Goal: Task Accomplishment & Management: Use online tool/utility

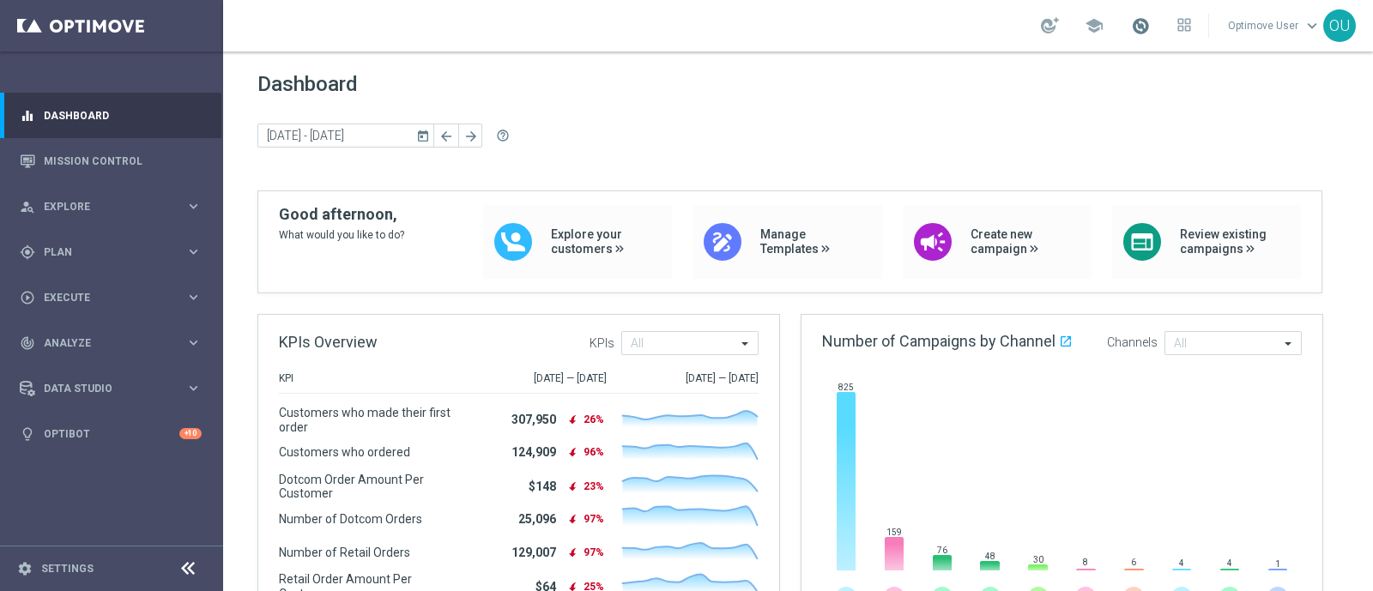
click at [1150, 32] on span at bounding box center [1140, 25] width 19 height 19
click at [553, 126] on div "[DATE] [DATE] - [DATE] arrow_back arrow_forward help_outline" at bounding box center [797, 137] width 1081 height 26
click at [99, 160] on link "Mission Control" at bounding box center [123, 160] width 158 height 45
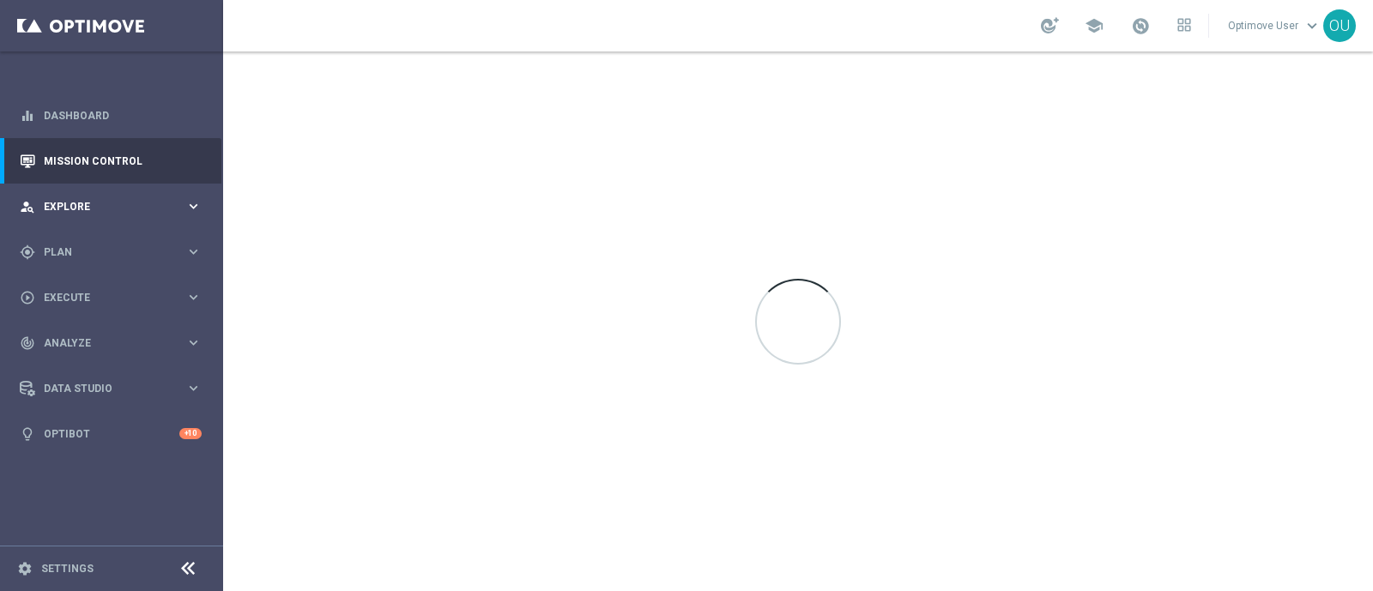
click at [100, 205] on span "Explore" at bounding box center [115, 207] width 142 height 10
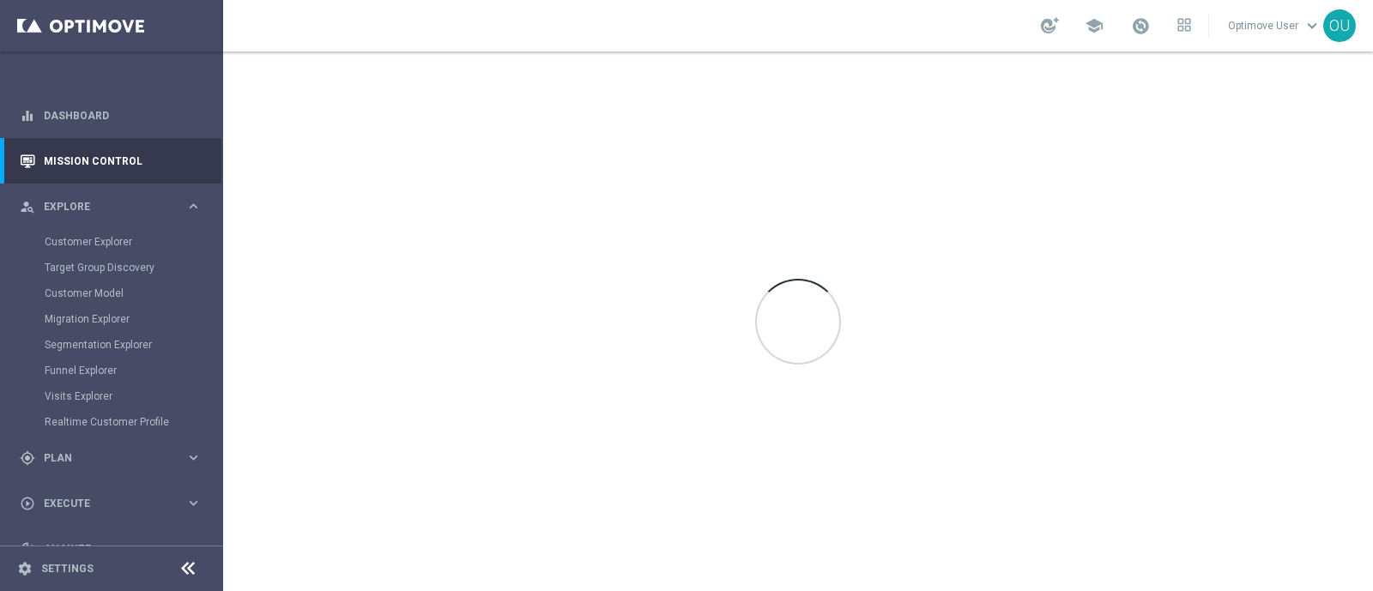
click at [106, 250] on div "Customer Explorer" at bounding box center [133, 242] width 177 height 26
click at [115, 240] on link "Customer Explorer" at bounding box center [112, 242] width 134 height 14
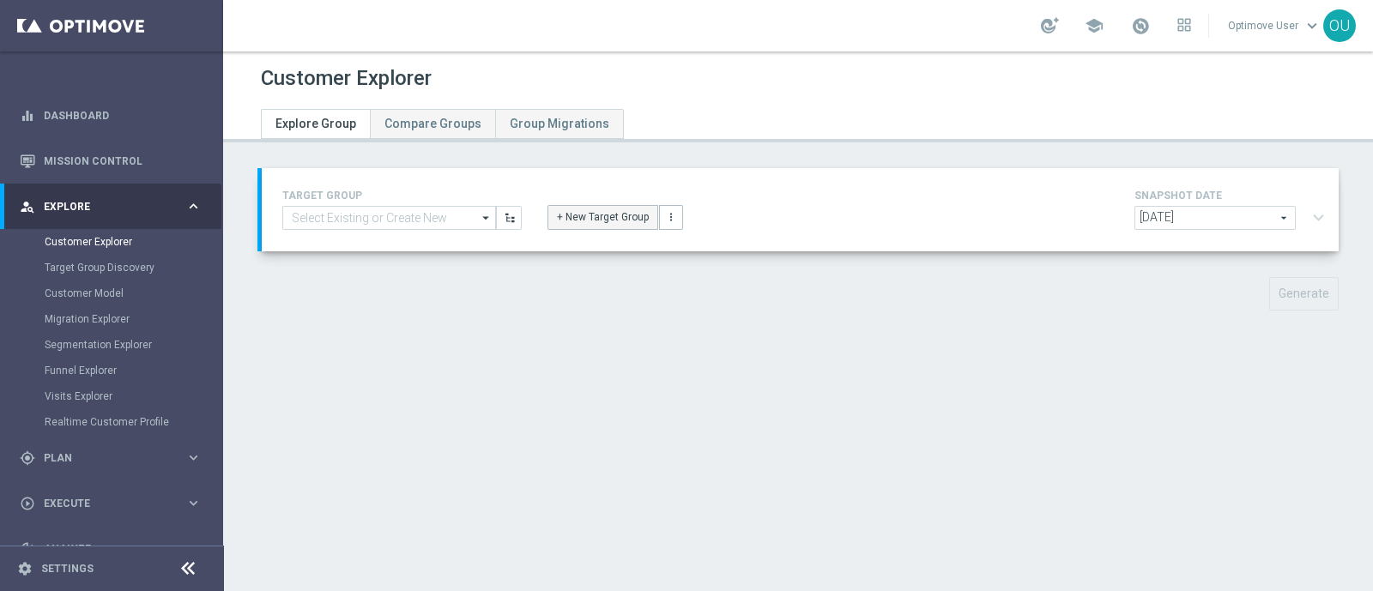
click at [571, 209] on button "+ New Target Group" at bounding box center [603, 217] width 111 height 24
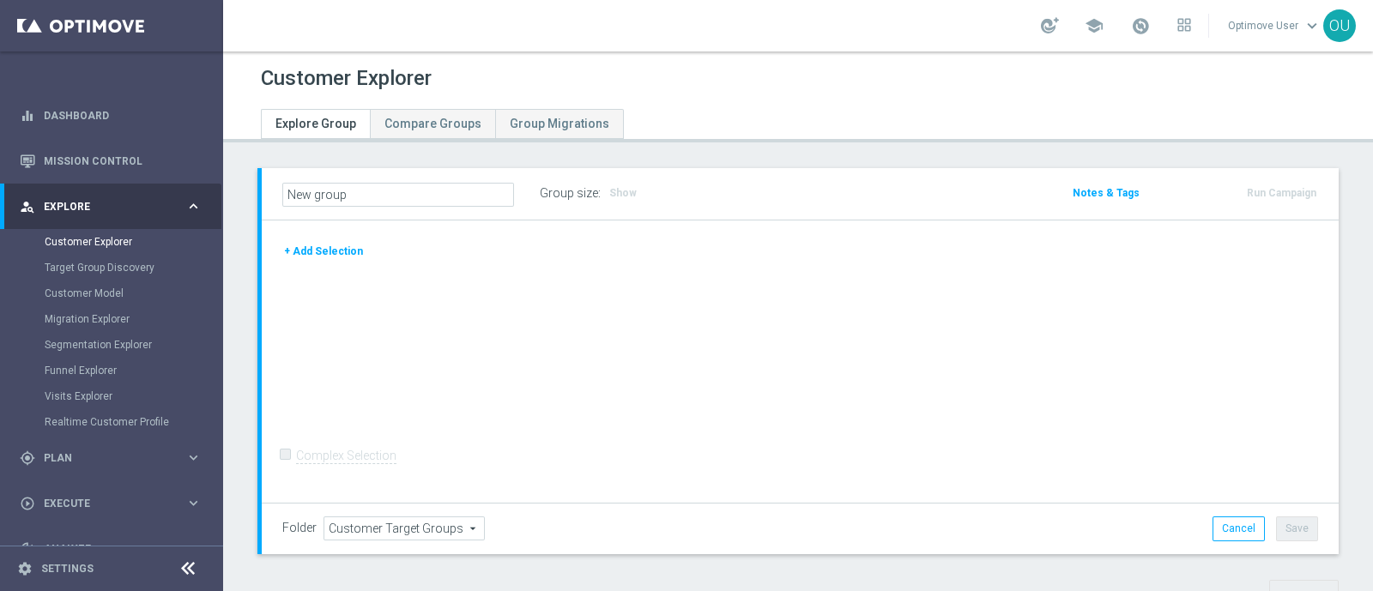
click at [349, 246] on button "+ Add Selection" at bounding box center [323, 251] width 82 height 19
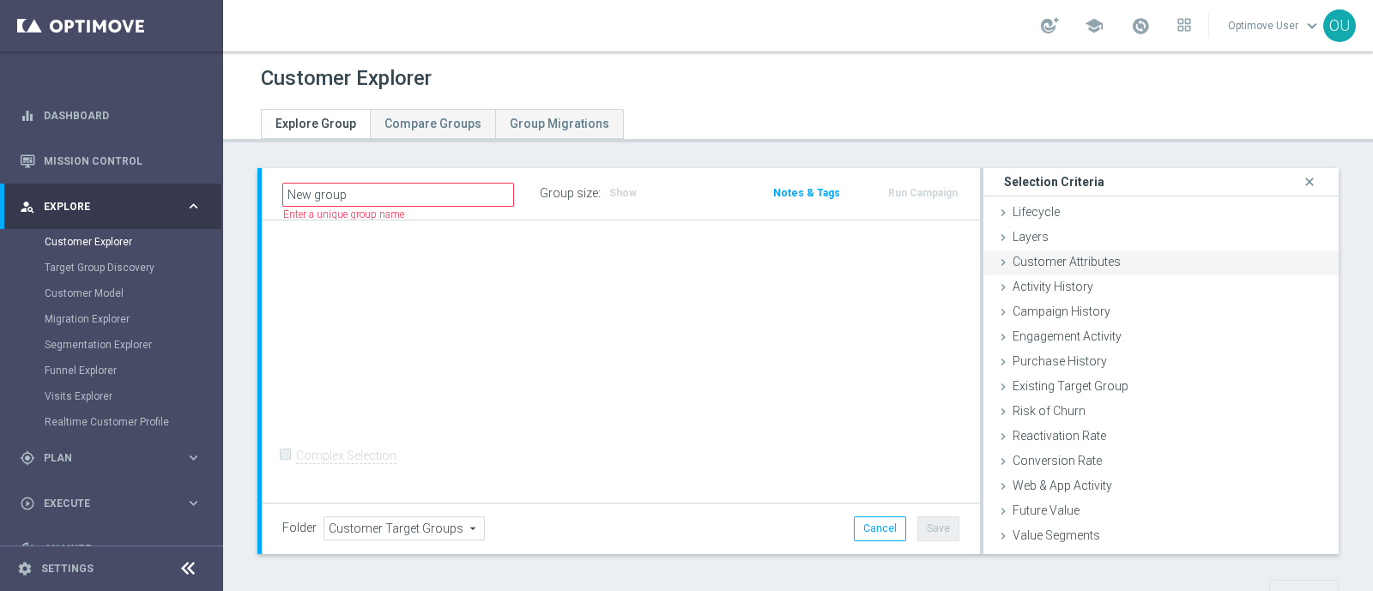
click at [1104, 263] on span "Customer Attributes" at bounding box center [1067, 262] width 108 height 14
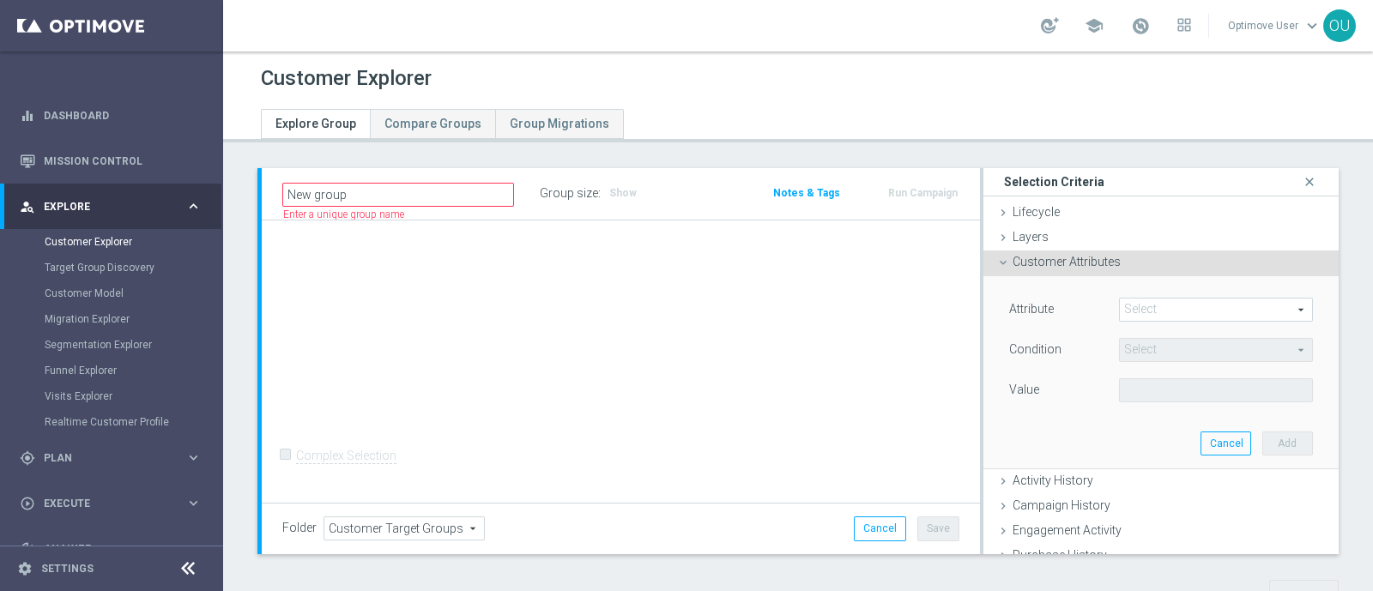
click at [1134, 310] on span at bounding box center [1216, 310] width 192 height 22
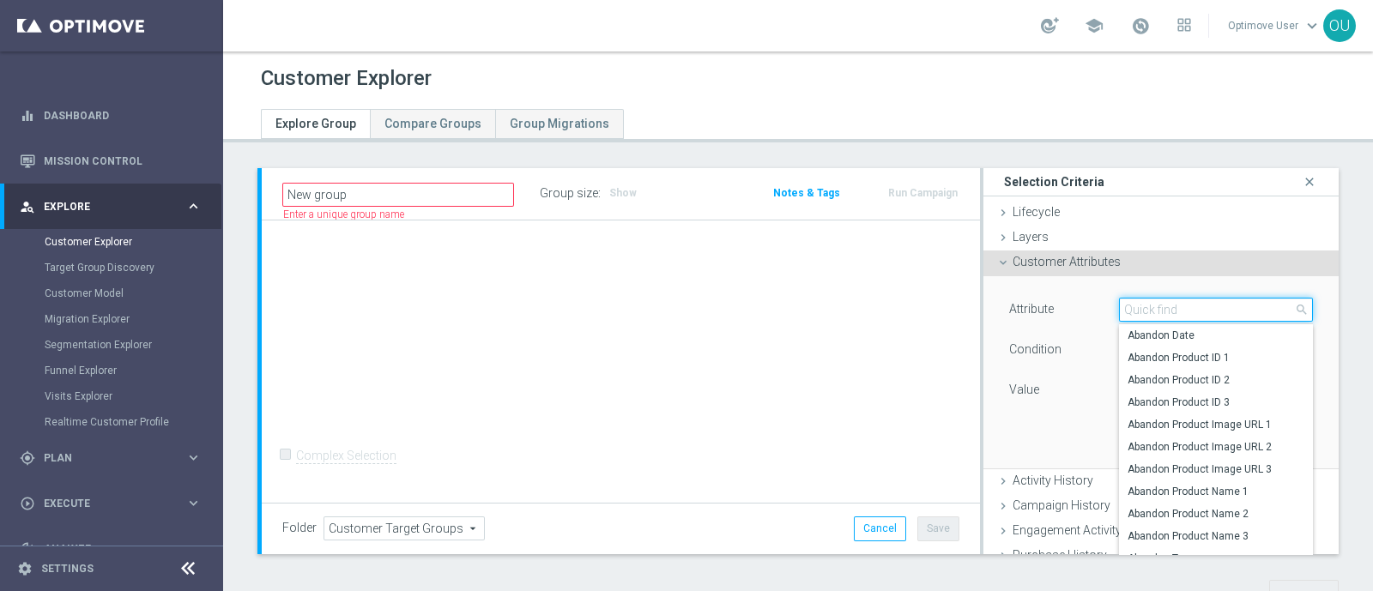
click at [1200, 311] on input "search" at bounding box center [1216, 310] width 194 height 24
click at [1301, 182] on icon "close" at bounding box center [1309, 182] width 17 height 23
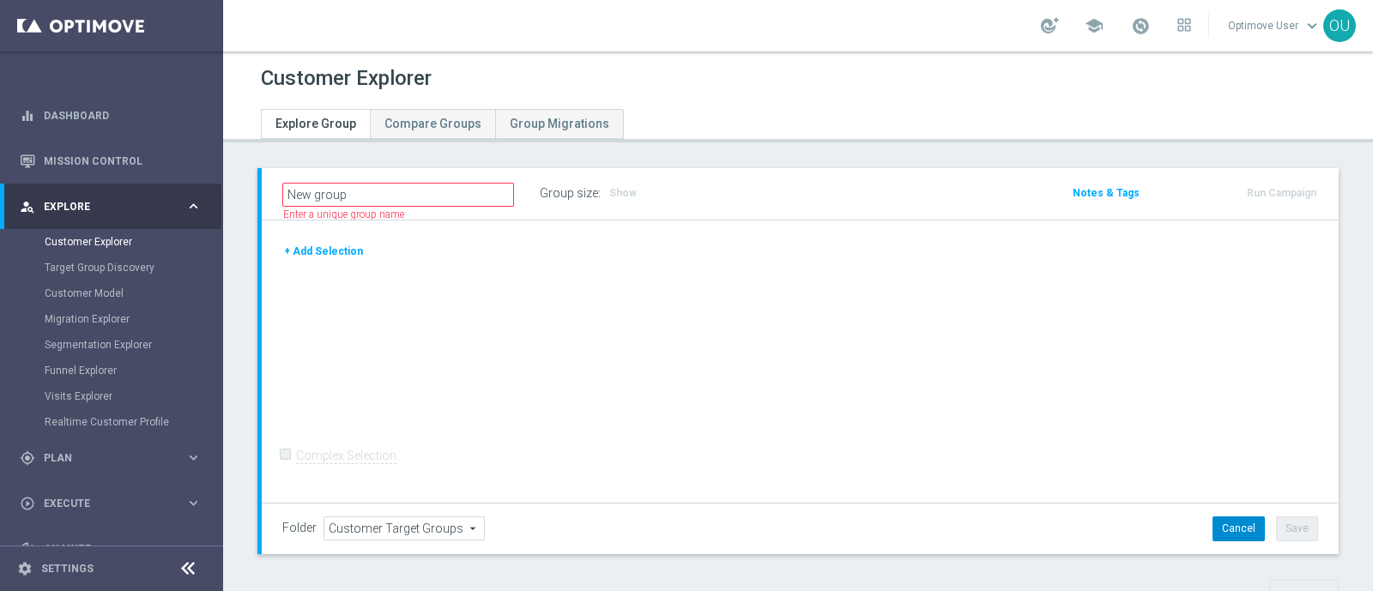
click at [1213, 523] on button "Cancel" at bounding box center [1239, 529] width 52 height 24
type input "Select"
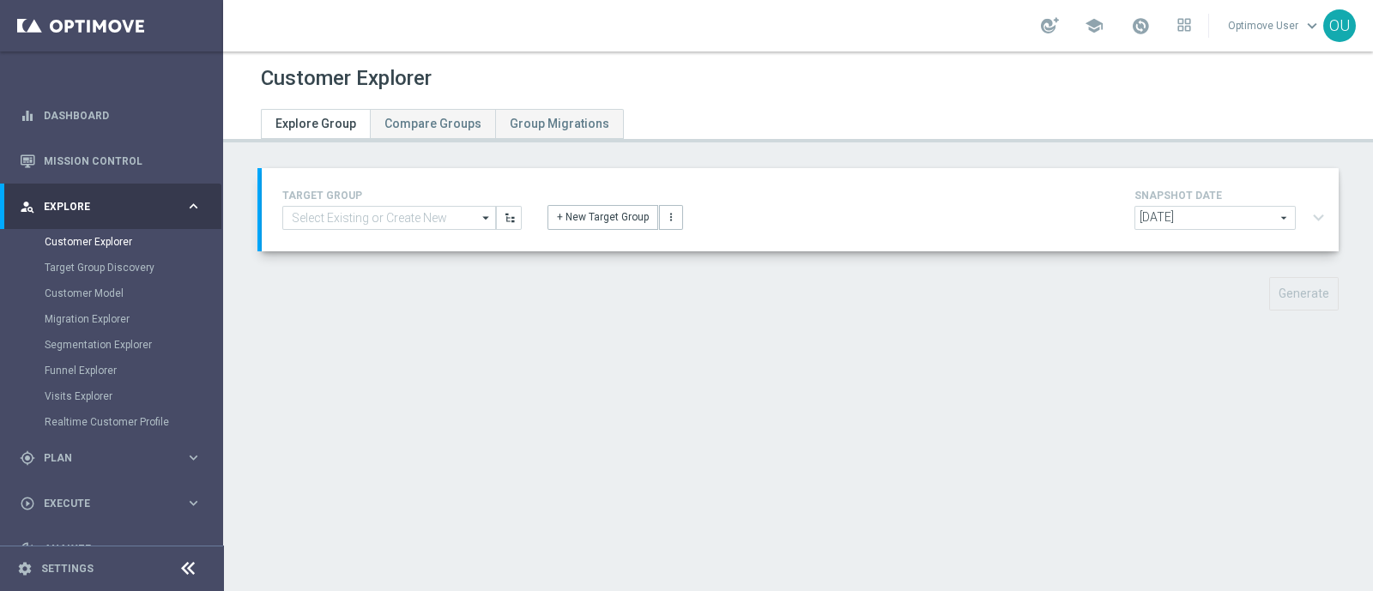
click at [1218, 215] on span "[DATE]" at bounding box center [1215, 218] width 160 height 22
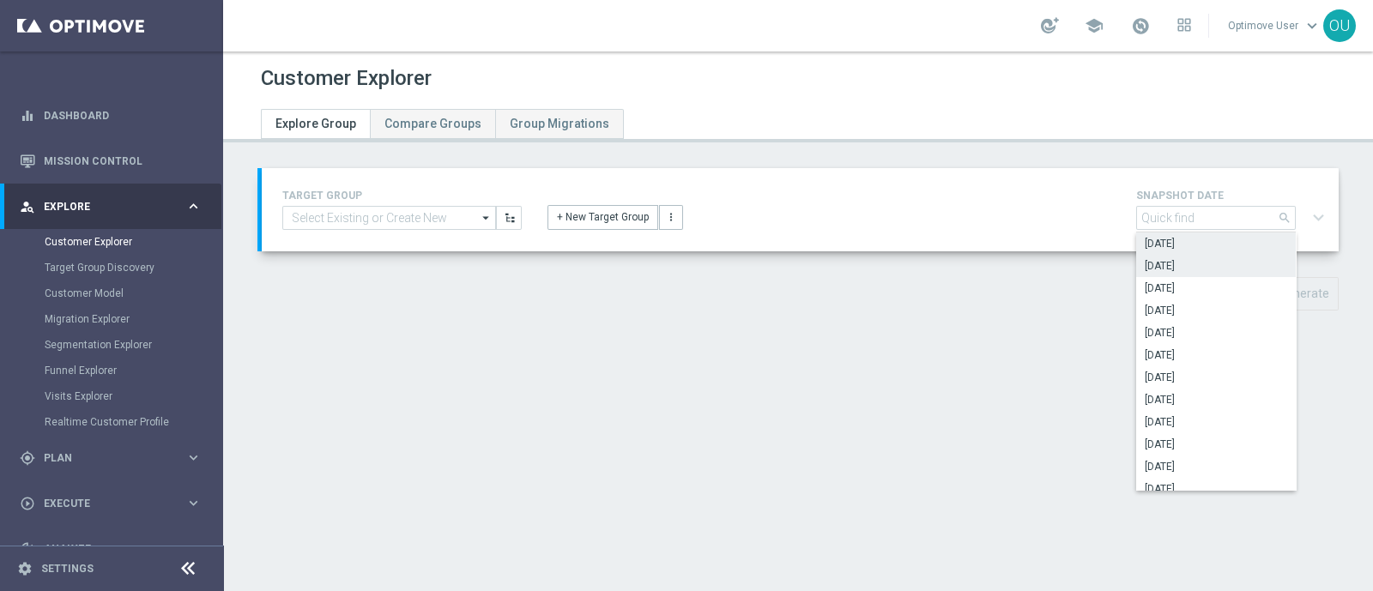
click at [1225, 264] on span "[DATE]" at bounding box center [1216, 266] width 142 height 14
type input "[DATE]"
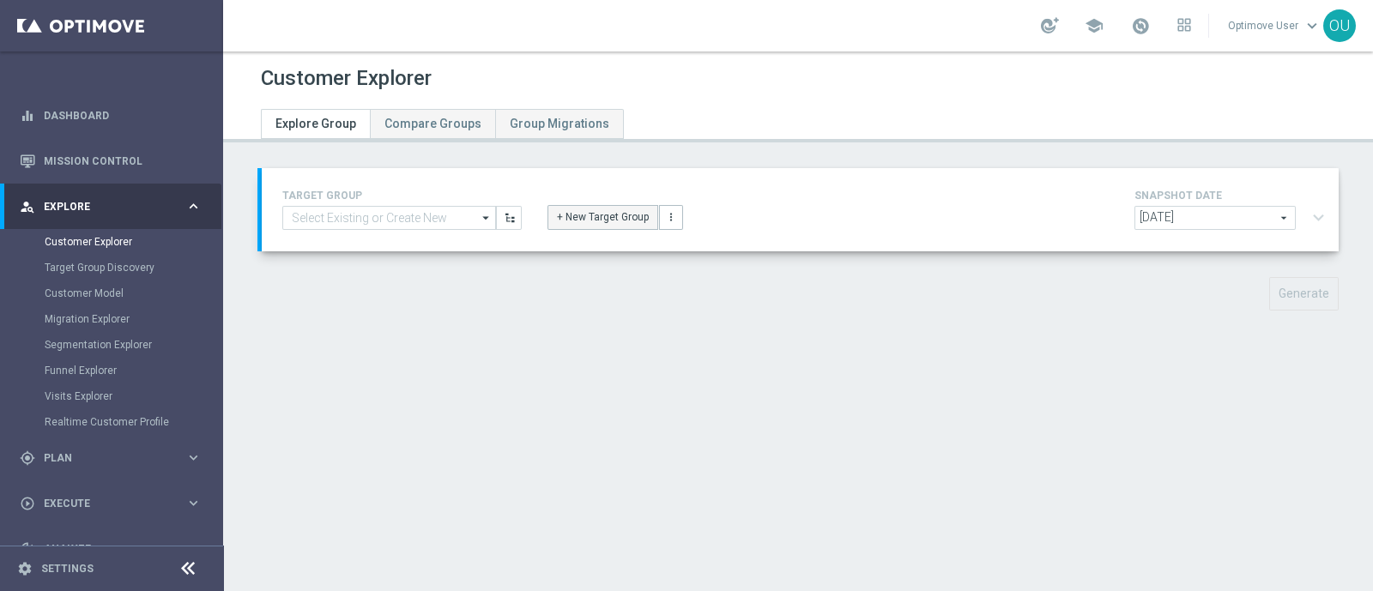
click at [626, 219] on button "+ New Target Group" at bounding box center [603, 217] width 111 height 24
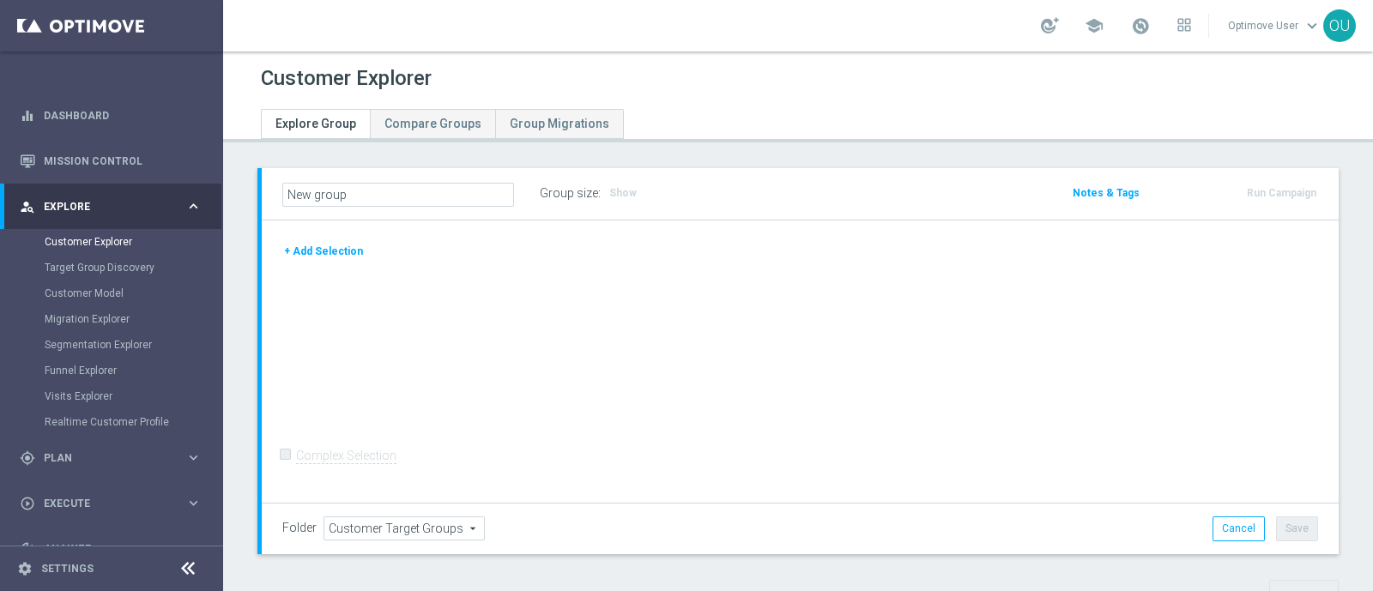
click at [353, 247] on button "+ Add Selection" at bounding box center [323, 251] width 82 height 19
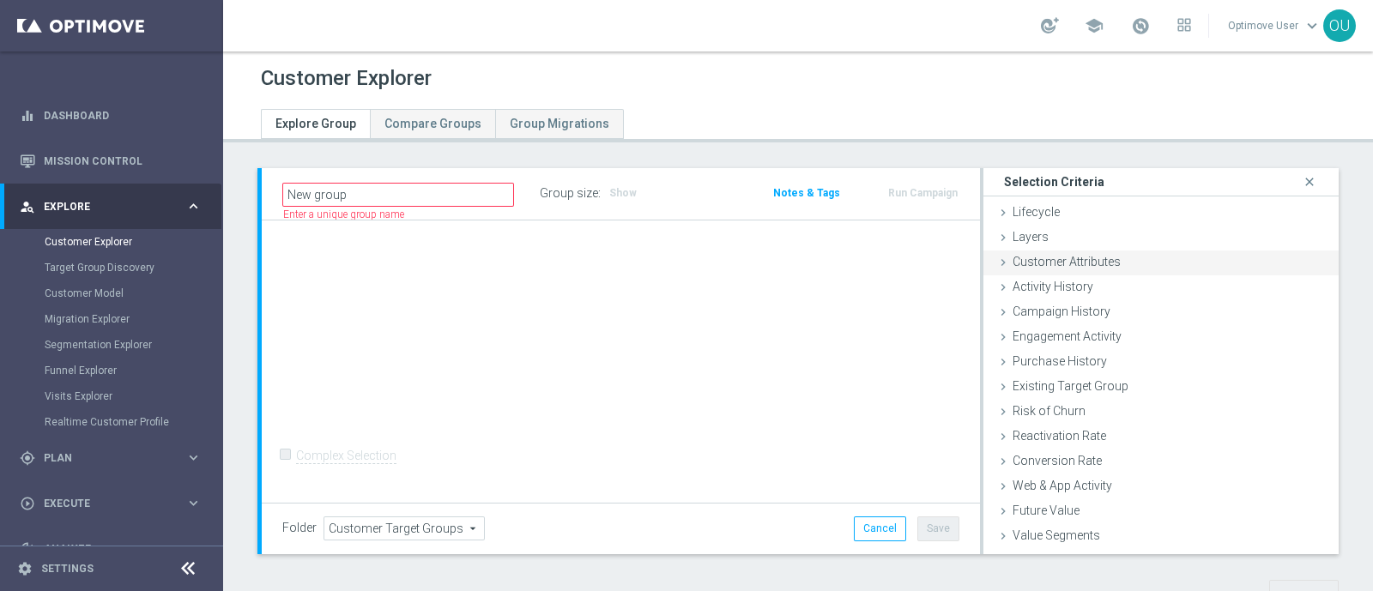
click at [1093, 266] on span "Customer Attributes" at bounding box center [1067, 262] width 108 height 14
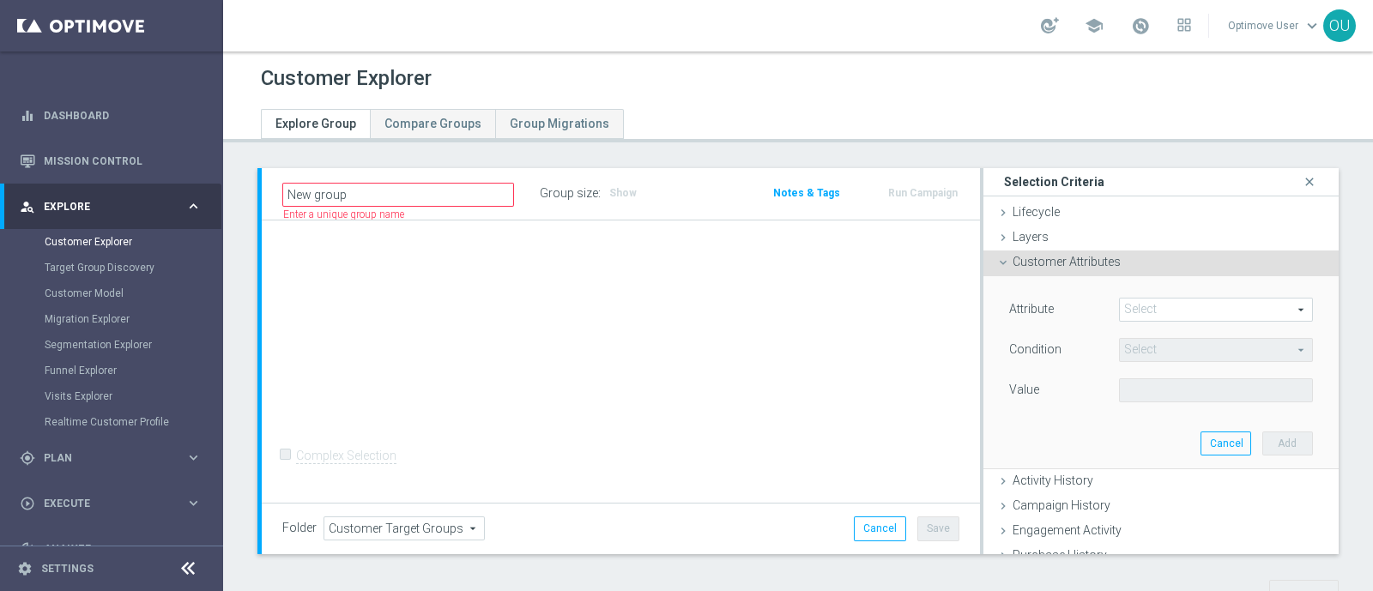
click at [1133, 309] on span at bounding box center [1216, 310] width 192 height 22
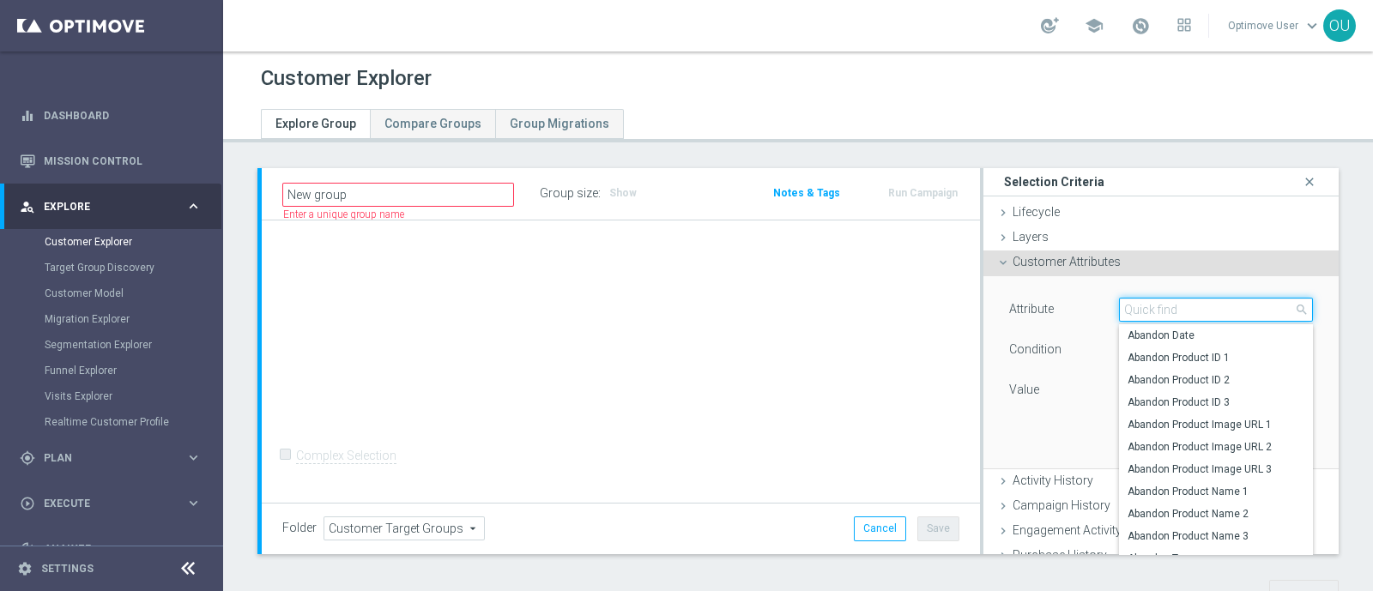
click at [1133, 309] on input "search" at bounding box center [1216, 310] width 194 height 24
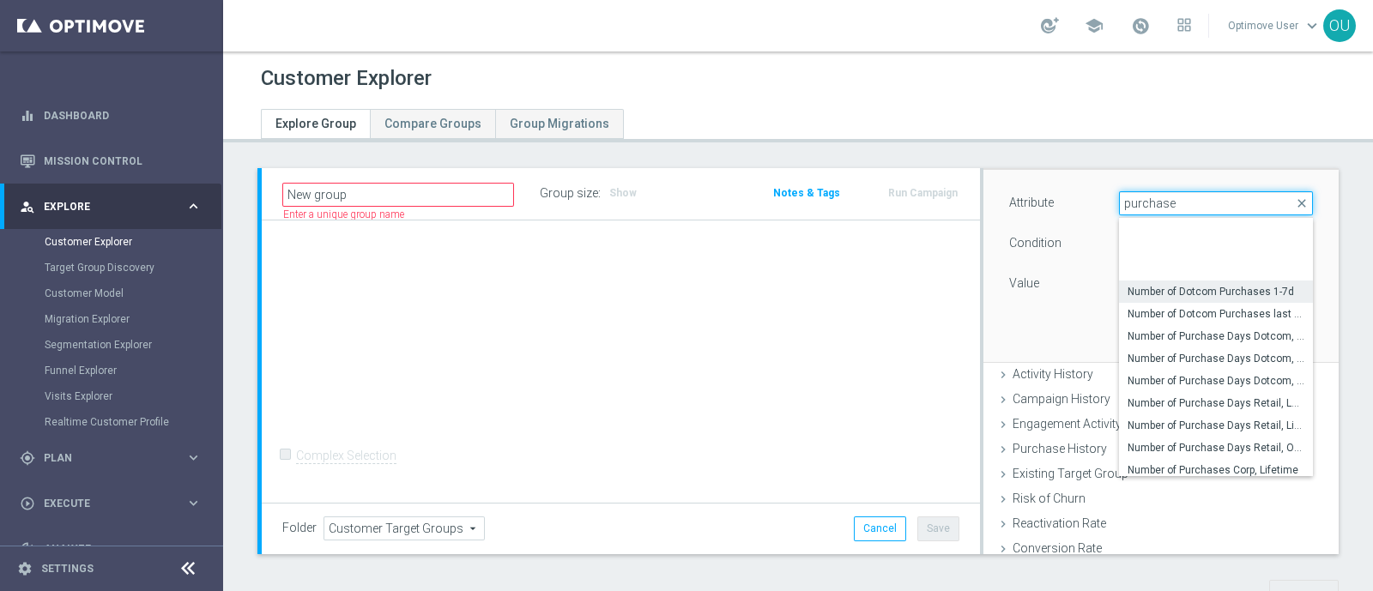
scroll to position [205, 0]
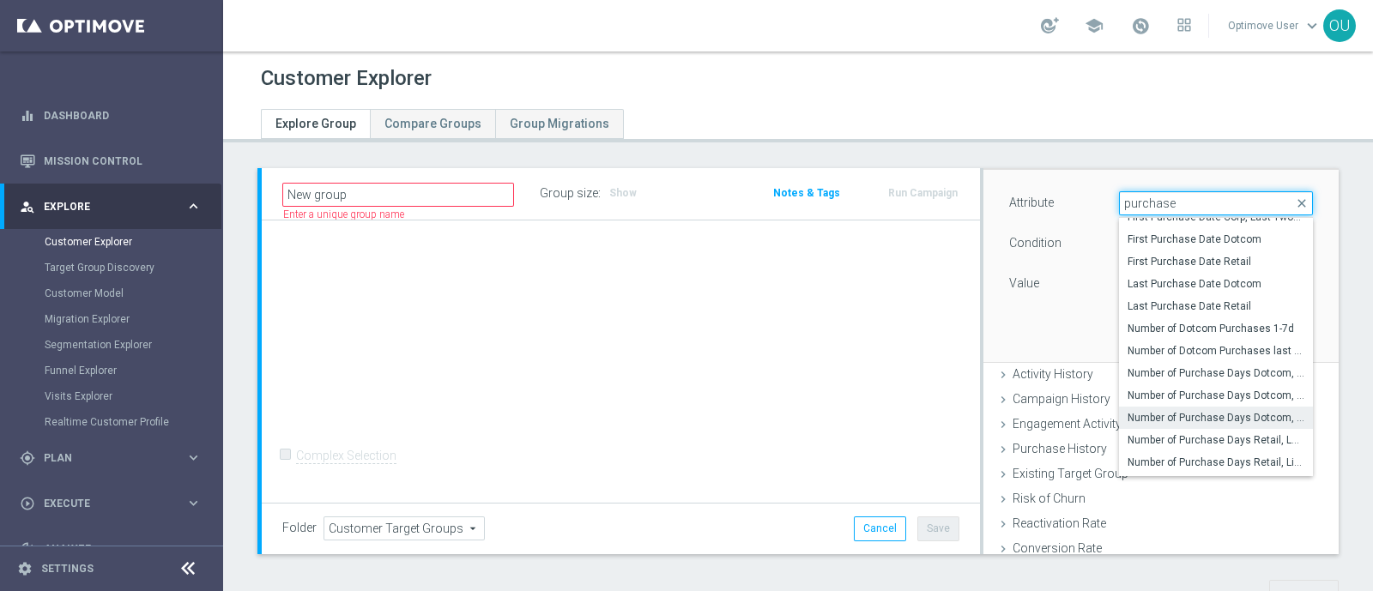
type input "purchase"
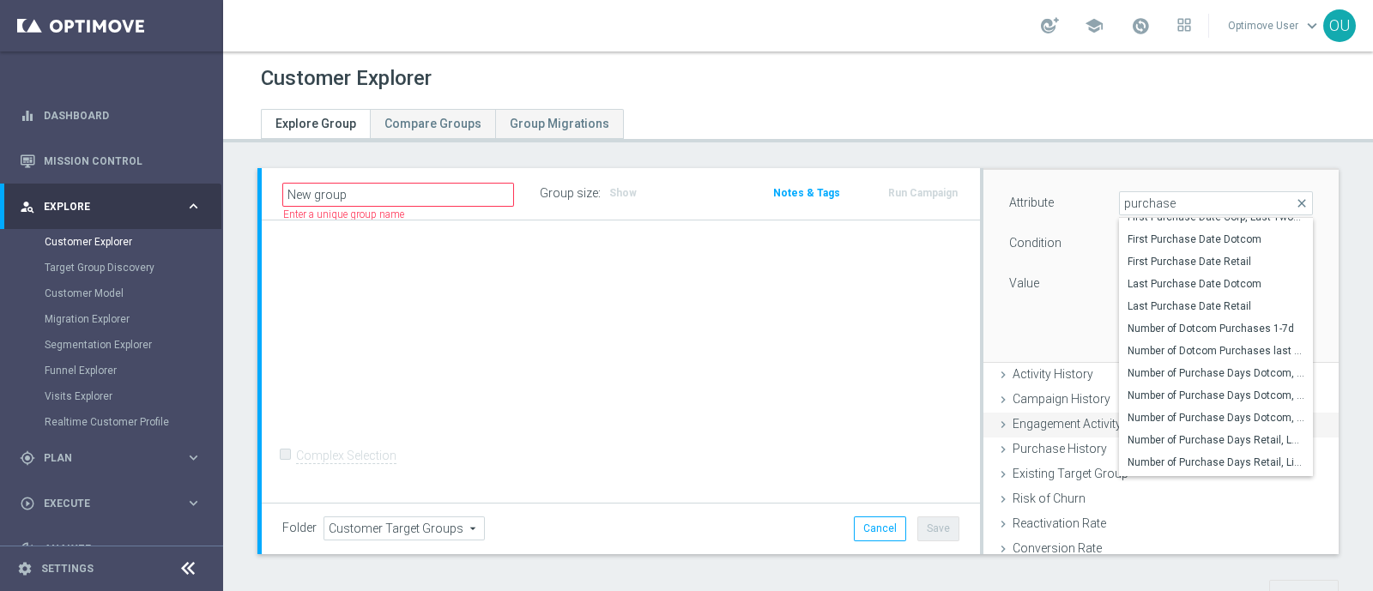
click at [1217, 419] on span "Number of Purchase Days Dotcom, One Year" at bounding box center [1216, 418] width 177 height 14
type input "Number of Purchase Days Dotcom, One Year"
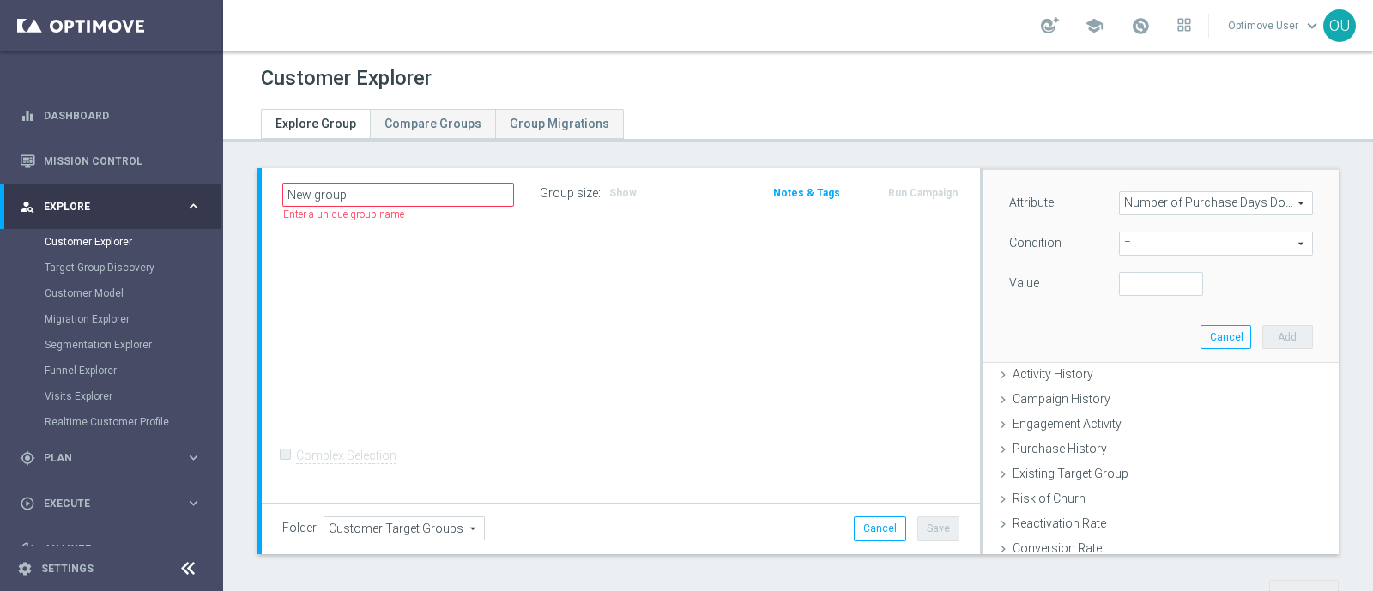
click at [1153, 239] on span "=" at bounding box center [1216, 244] width 192 height 22
click at [1135, 357] on span ">" at bounding box center [1216, 359] width 177 height 14
type input ">"
click at [1119, 284] on input "number" at bounding box center [1161, 284] width 84 height 24
type input "0"
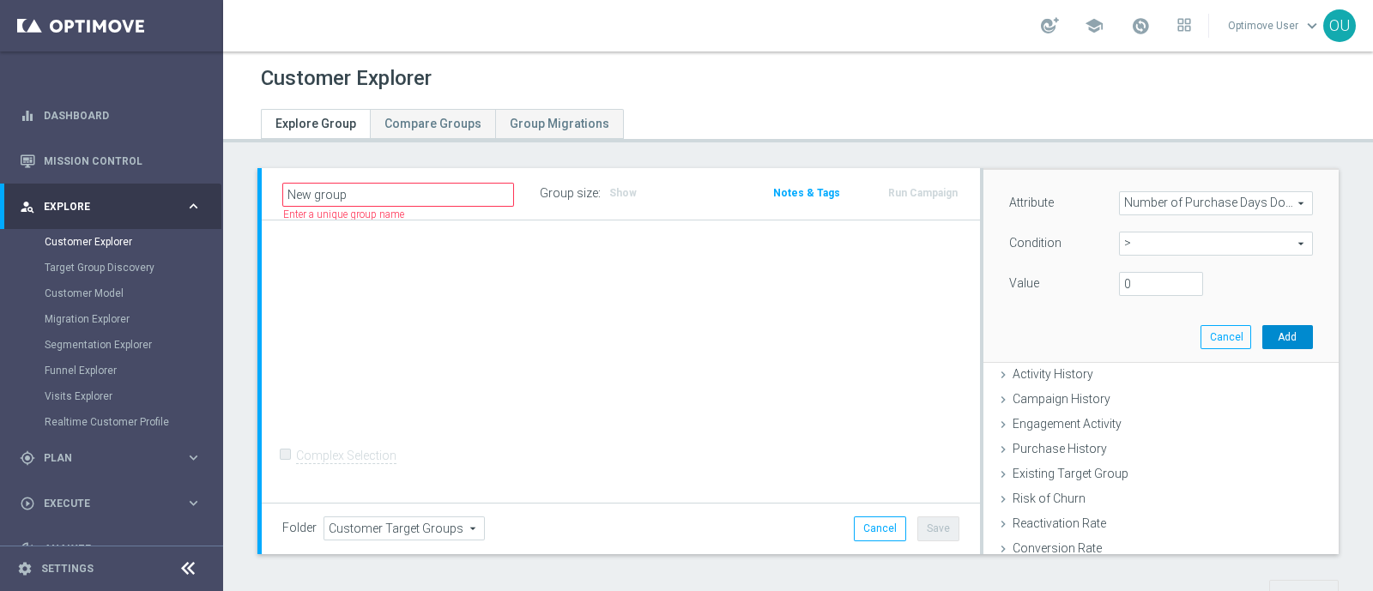
click at [1262, 336] on button "Add" at bounding box center [1287, 337] width 51 height 24
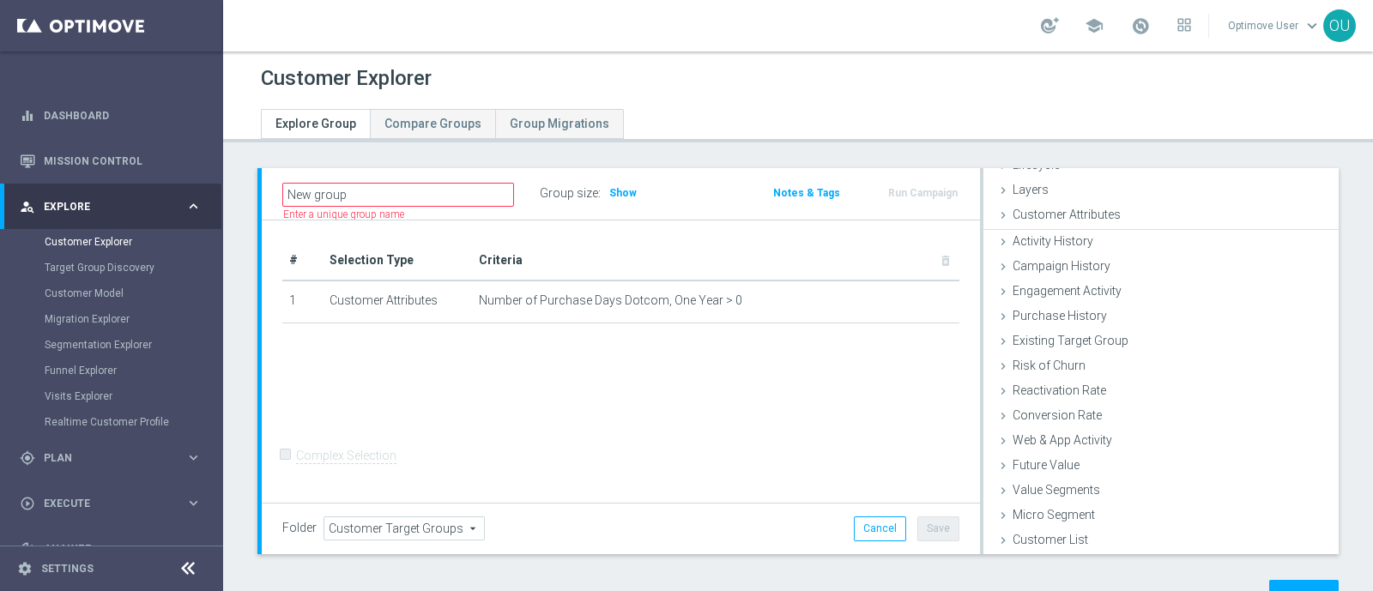
scroll to position [45, 0]
click at [621, 193] on span "Show" at bounding box center [622, 193] width 27 height 12
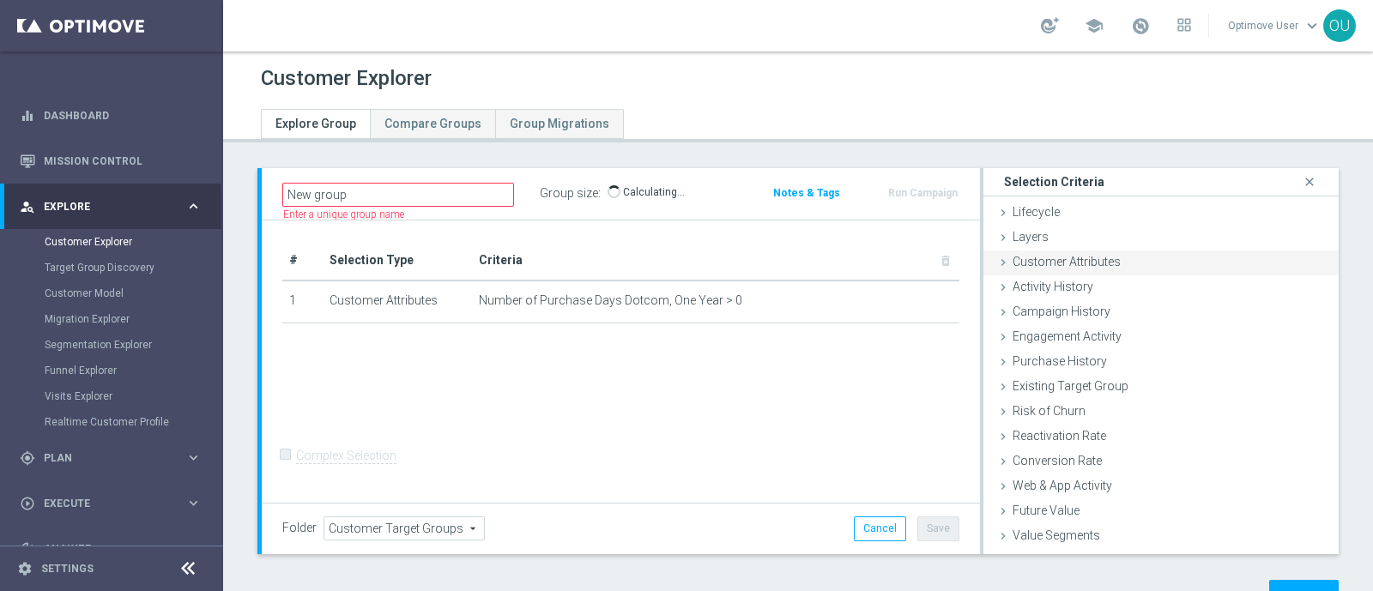
click at [1137, 259] on div "Customer Attributes done selection saved" at bounding box center [1160, 264] width 355 height 26
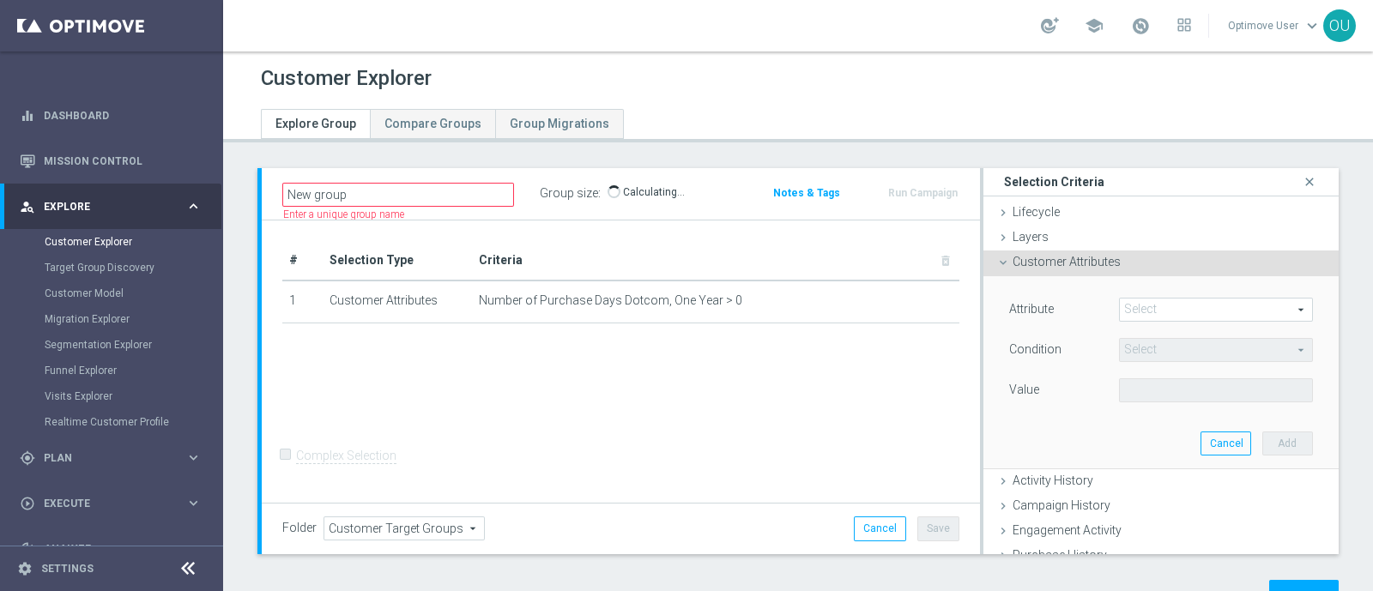
click at [1165, 306] on span at bounding box center [1216, 310] width 192 height 22
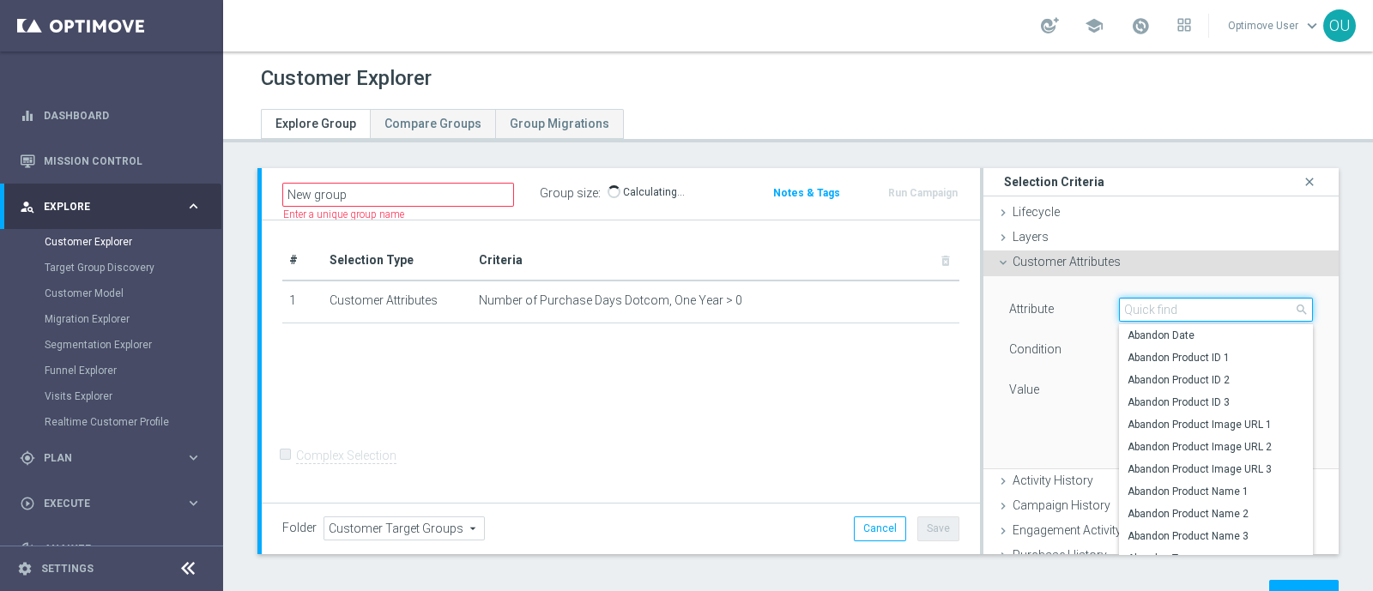
click at [1210, 310] on input "search" at bounding box center [1216, 310] width 194 height 24
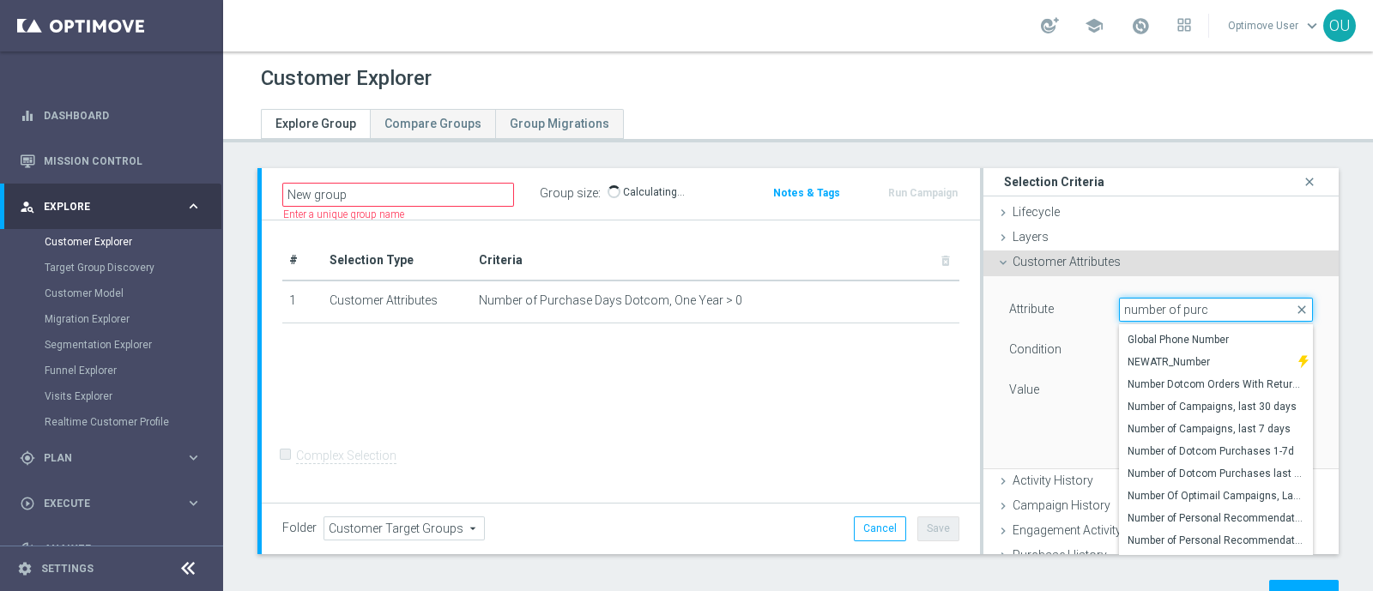
scroll to position [95, 0]
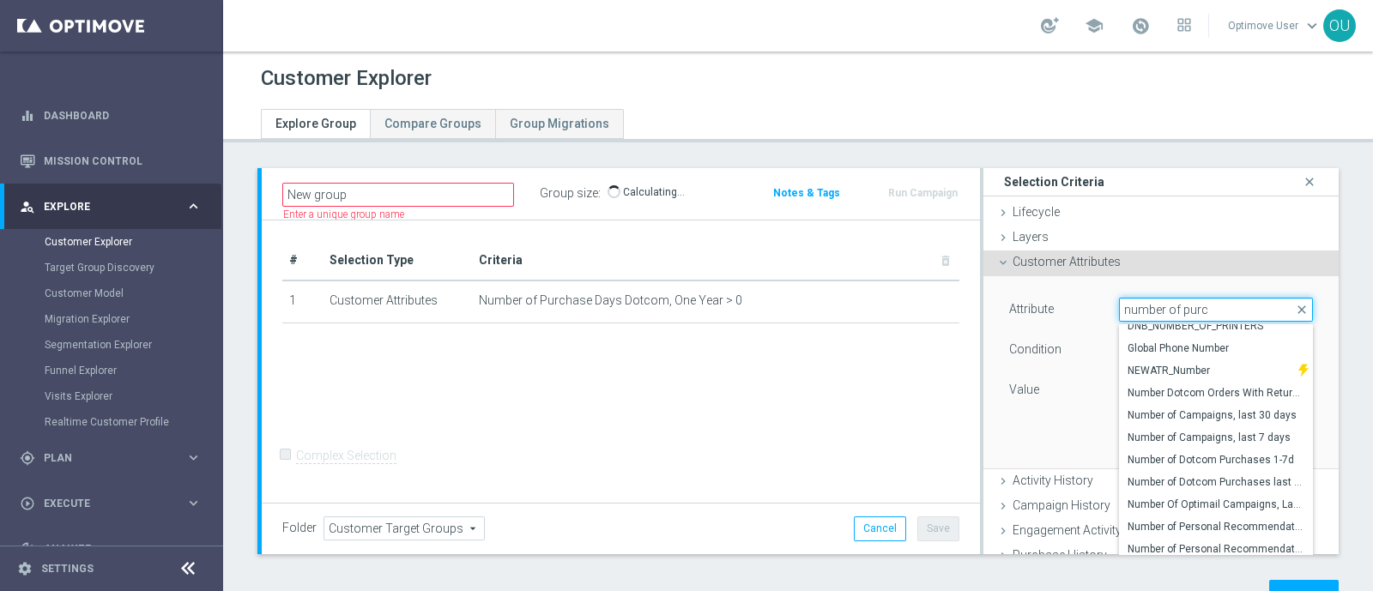
type input "number of purch"
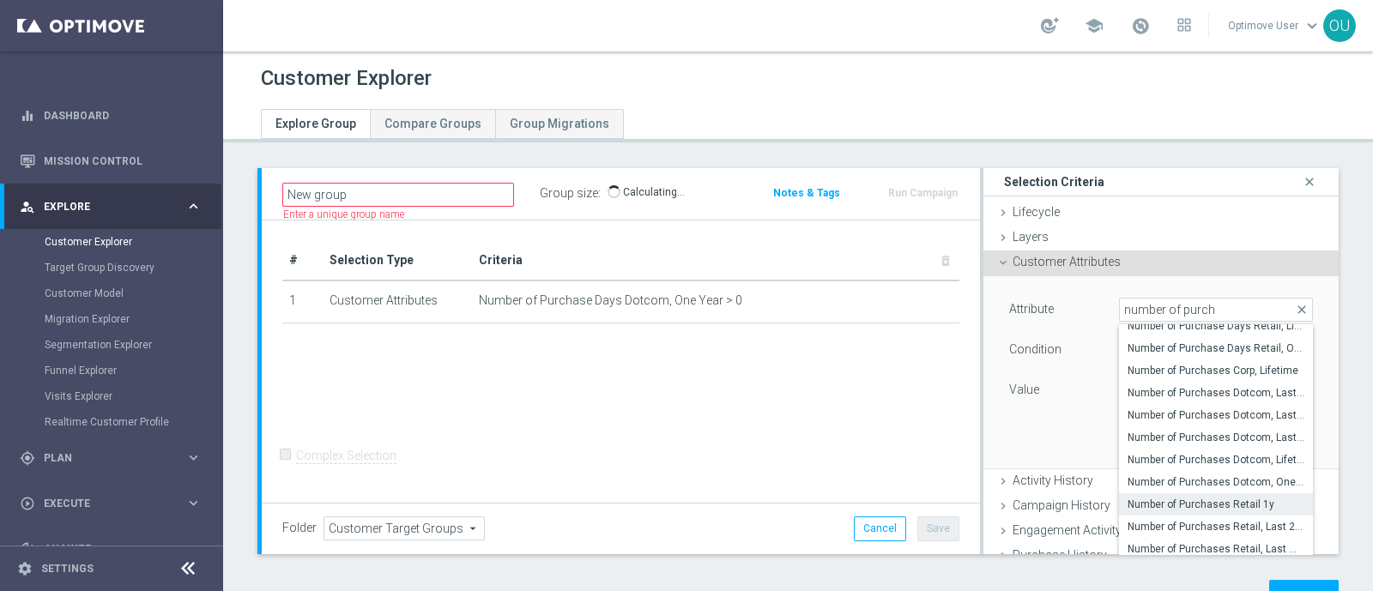
click at [1227, 500] on span "Number of Purchases Retail 1y" at bounding box center [1216, 505] width 177 height 14
type input "Number of Purchases Retail 1y"
type input "="
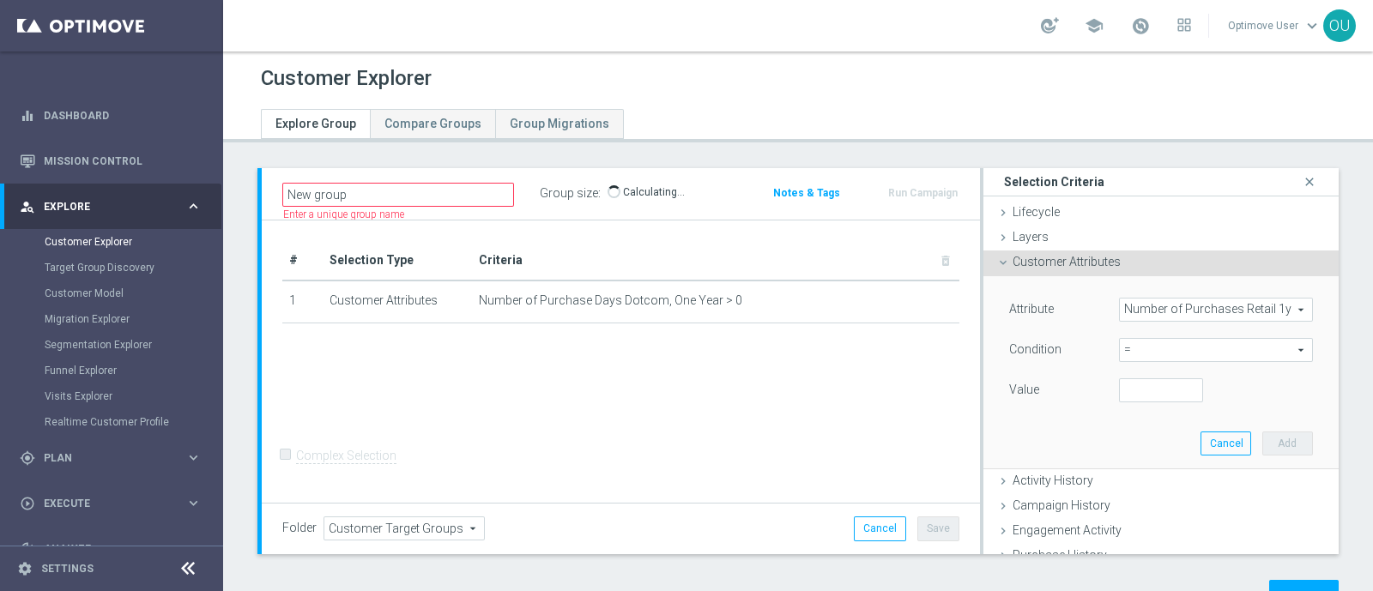
click at [1129, 353] on span "=" at bounding box center [1216, 350] width 192 height 22
click at [1128, 436] on span "=" at bounding box center [1216, 443] width 177 height 14
click at [1062, 399] on div "Value" at bounding box center [1051, 391] width 110 height 27
click at [1135, 396] on input "number" at bounding box center [1161, 390] width 84 height 24
type input "0"
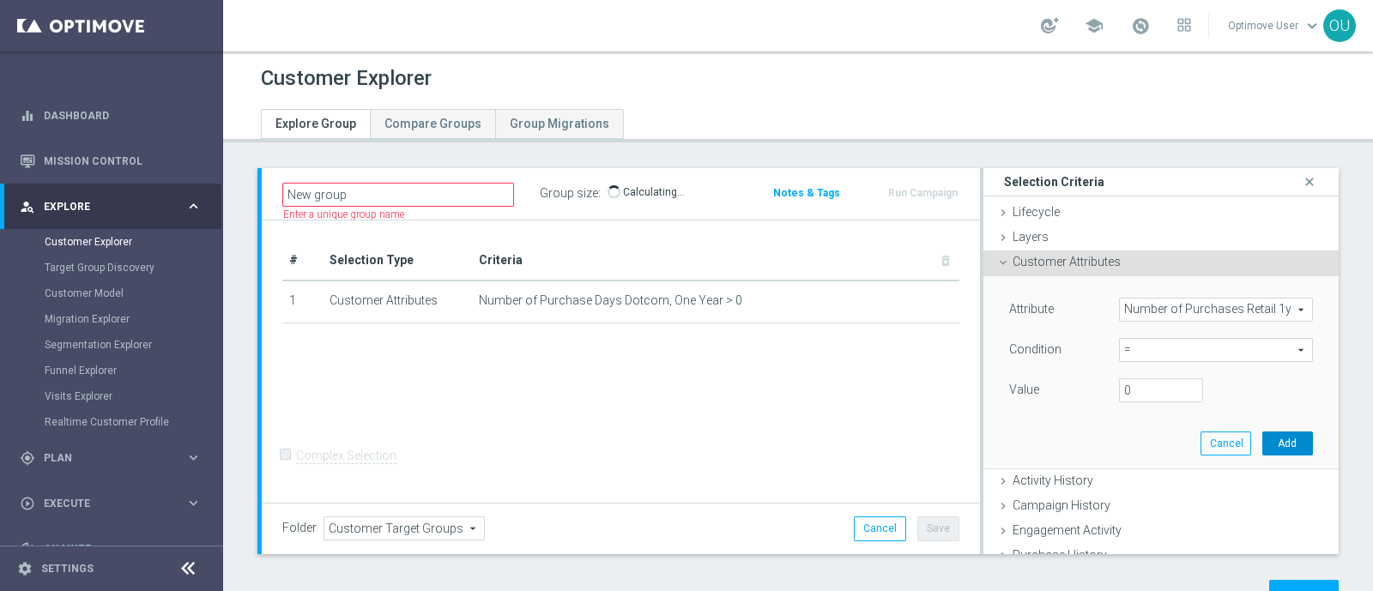
click at [1262, 438] on button "Add" at bounding box center [1287, 444] width 51 height 24
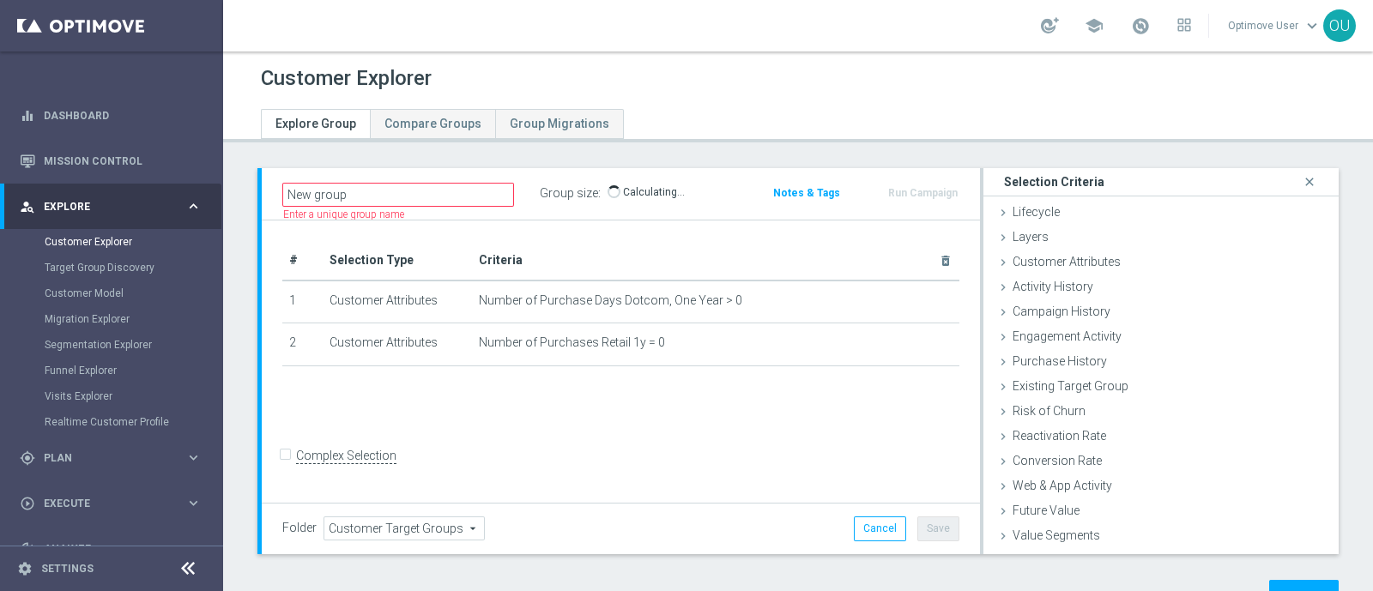
click at [607, 402] on div "# Selection Type Criteria delete_forever 1 Customer Attributes Number of Purcha…" at bounding box center [621, 362] width 718 height 283
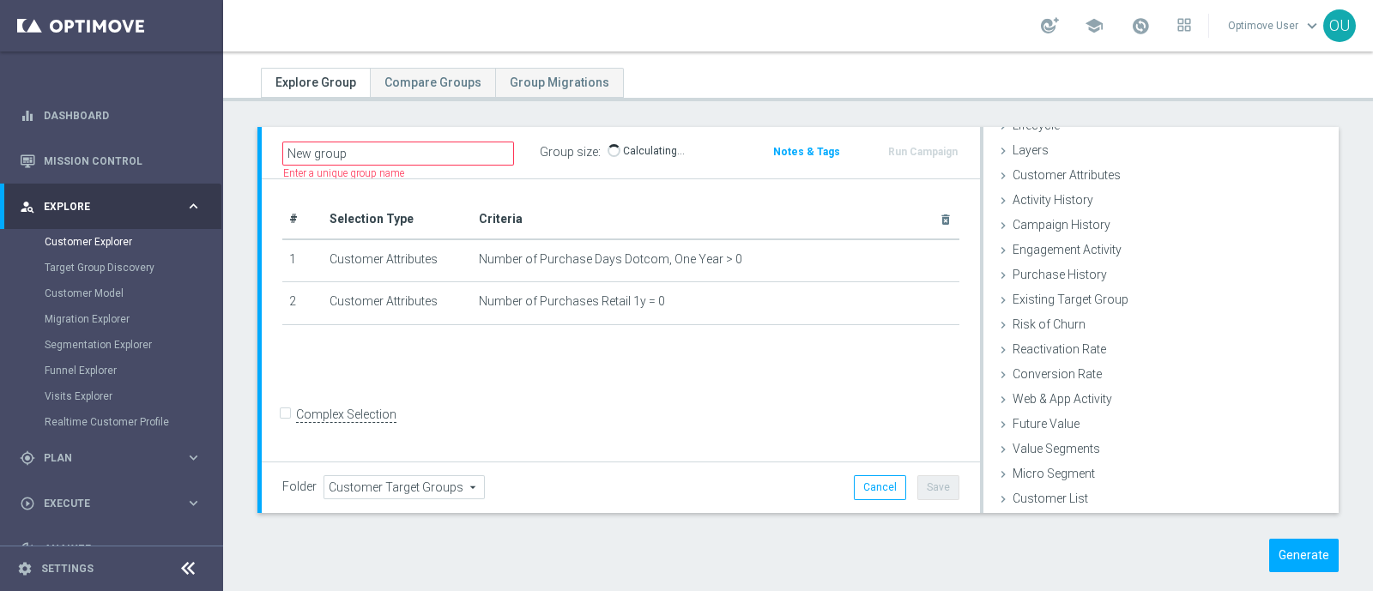
scroll to position [64, 0]
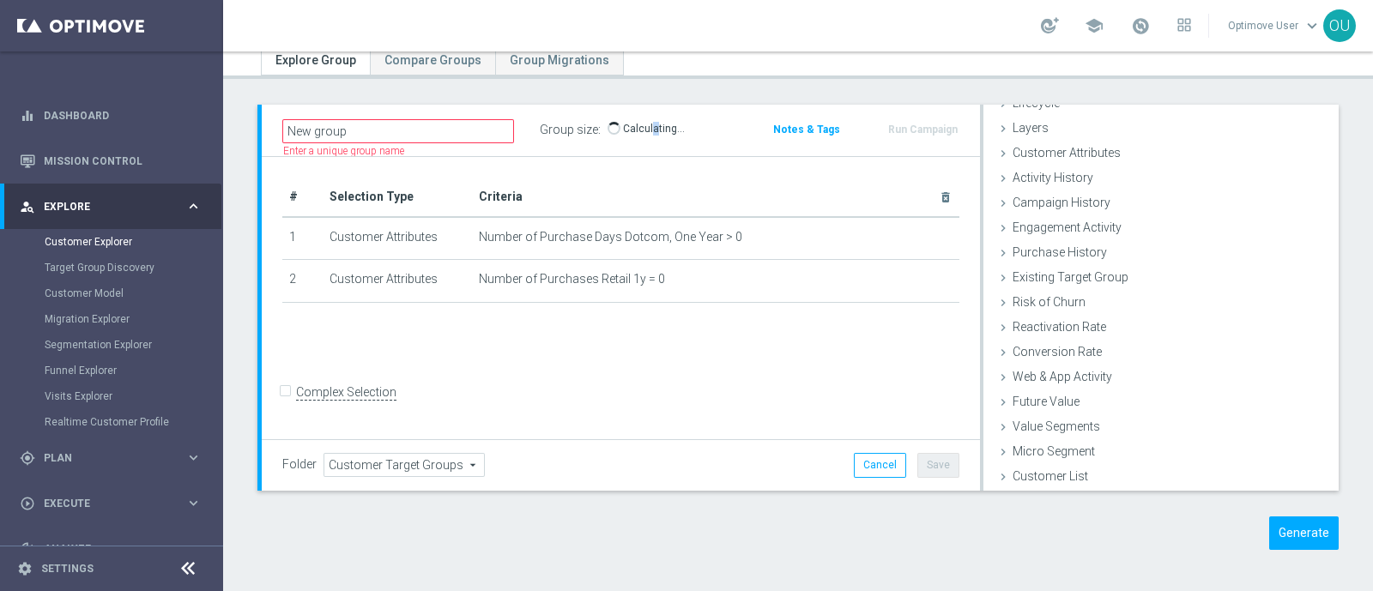
click at [644, 125] on p "Calculating…" at bounding box center [654, 129] width 62 height 14
click at [598, 118] on div "Group size : Show Calculating…" at bounding box center [626, 130] width 172 height 24
drag, startPoint x: 683, startPoint y: 125, endPoint x: 601, endPoint y: 132, distance: 82.7
click at [601, 132] on div "Group size : 3,076,821" at bounding box center [626, 130] width 172 height 24
click at [635, 124] on span "3,076,821" at bounding box center [637, 130] width 55 height 14
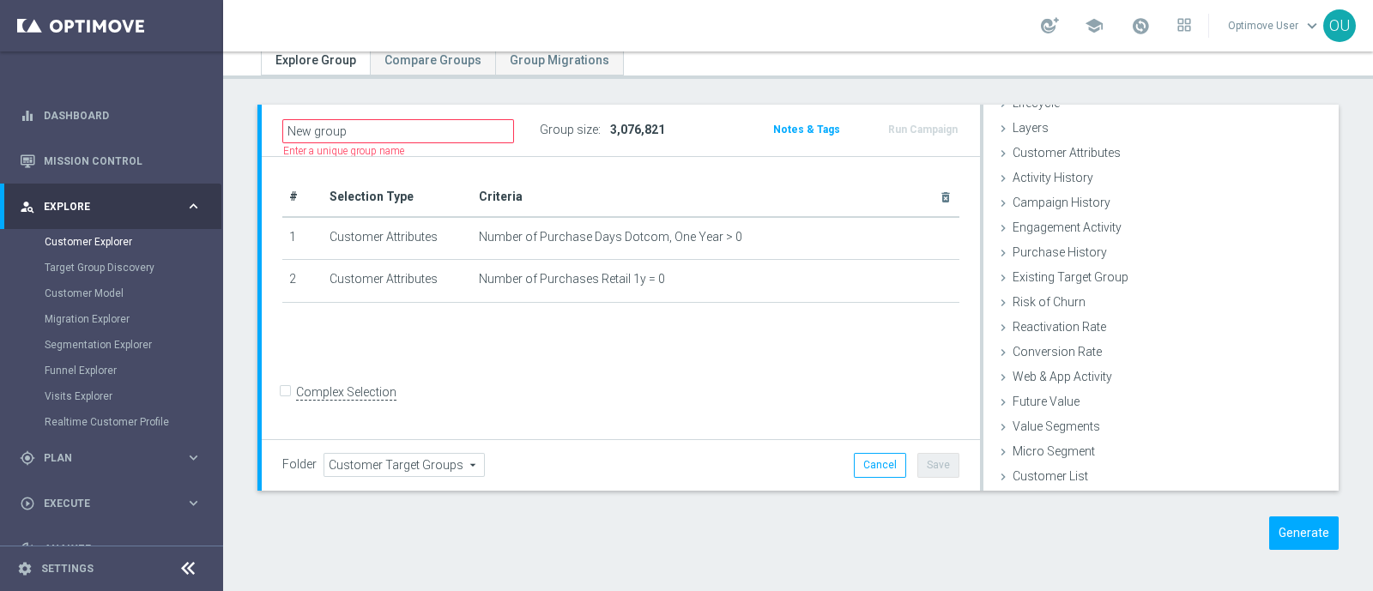
drag, startPoint x: 681, startPoint y: 130, endPoint x: 626, endPoint y: 136, distance: 55.3
click at [626, 136] on div "Group size : 3,076,821" at bounding box center [626, 130] width 172 height 24
click at [665, 130] on div "Group size : 3,076,821" at bounding box center [626, 130] width 172 height 24
drag, startPoint x: 661, startPoint y: 128, endPoint x: 608, endPoint y: 130, distance: 53.3
click at [608, 130] on h3 "3,076,821" at bounding box center [638, 129] width 60 height 21
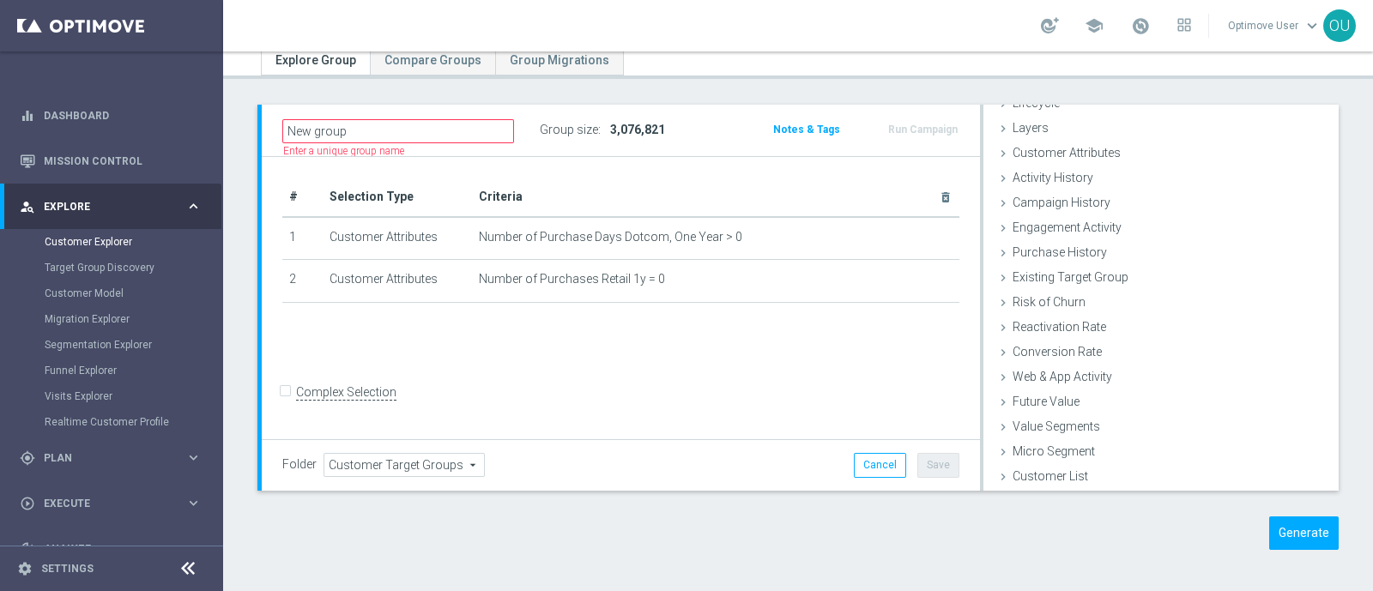
drag, startPoint x: 674, startPoint y: 125, endPoint x: 618, endPoint y: 139, distance: 57.4
click at [615, 139] on div "Group size : 3,076,821" at bounding box center [626, 130] width 172 height 24
click at [639, 126] on span "3,076,821" at bounding box center [637, 130] width 55 height 14
click at [640, 126] on span "3,076,821" at bounding box center [637, 130] width 55 height 14
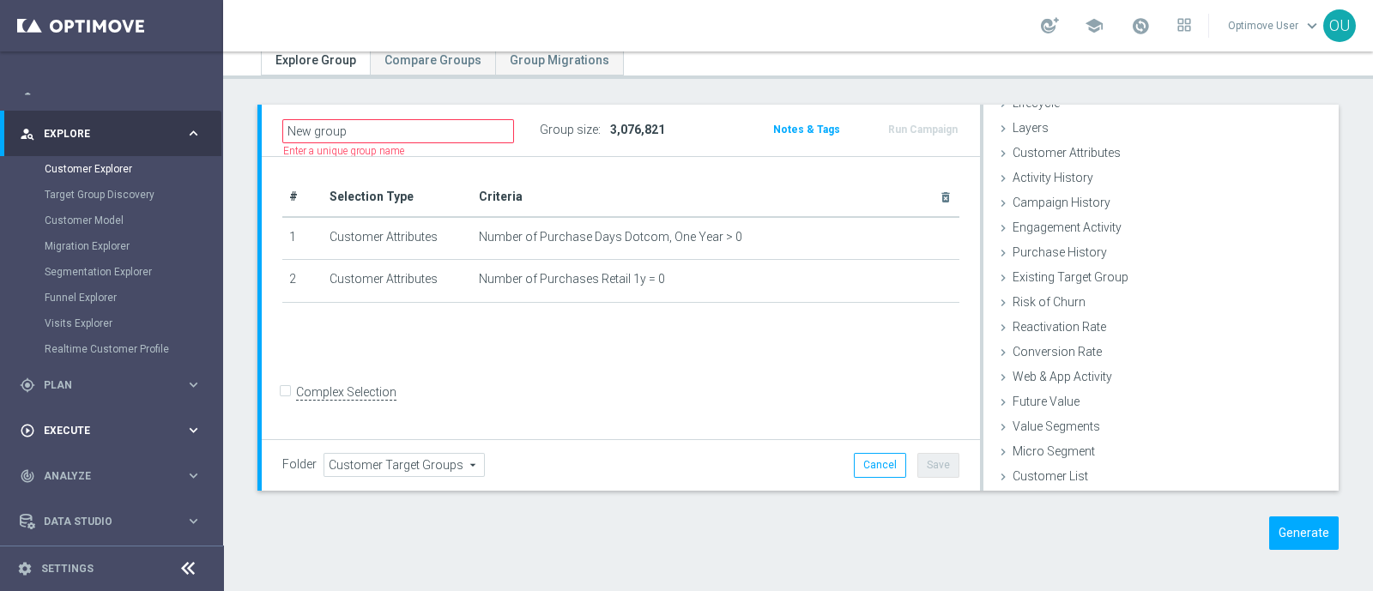
scroll to position [106, 0]
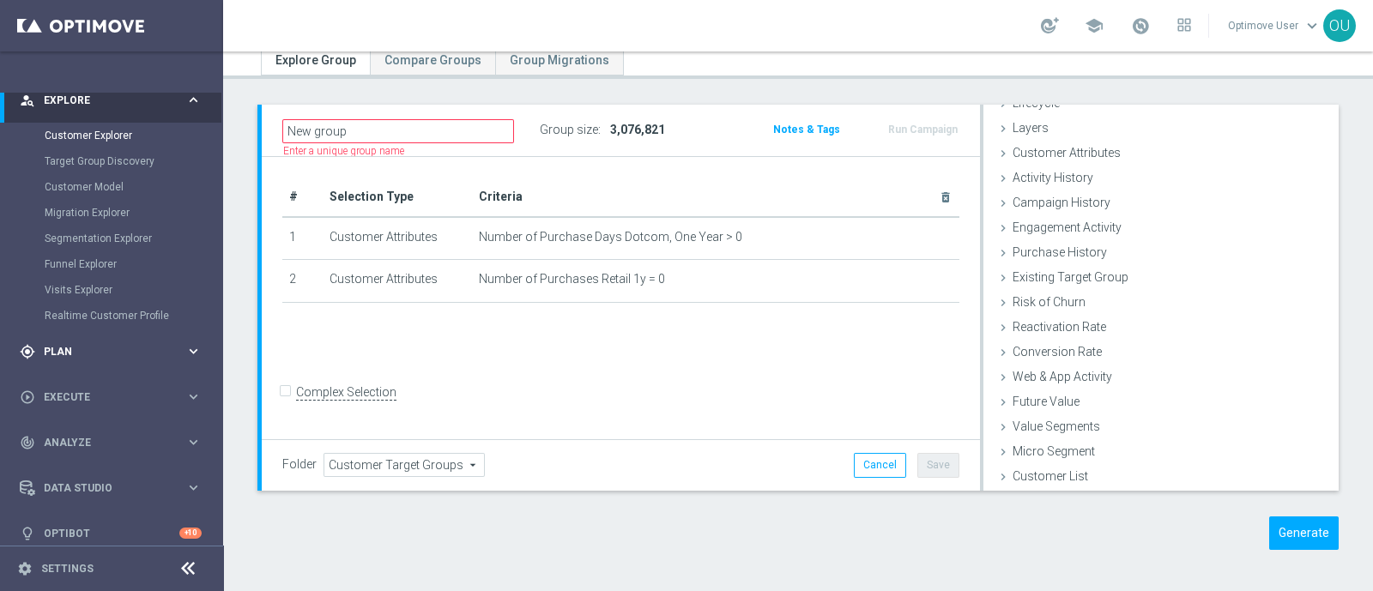
click at [152, 352] on span "Plan" at bounding box center [115, 352] width 142 height 10
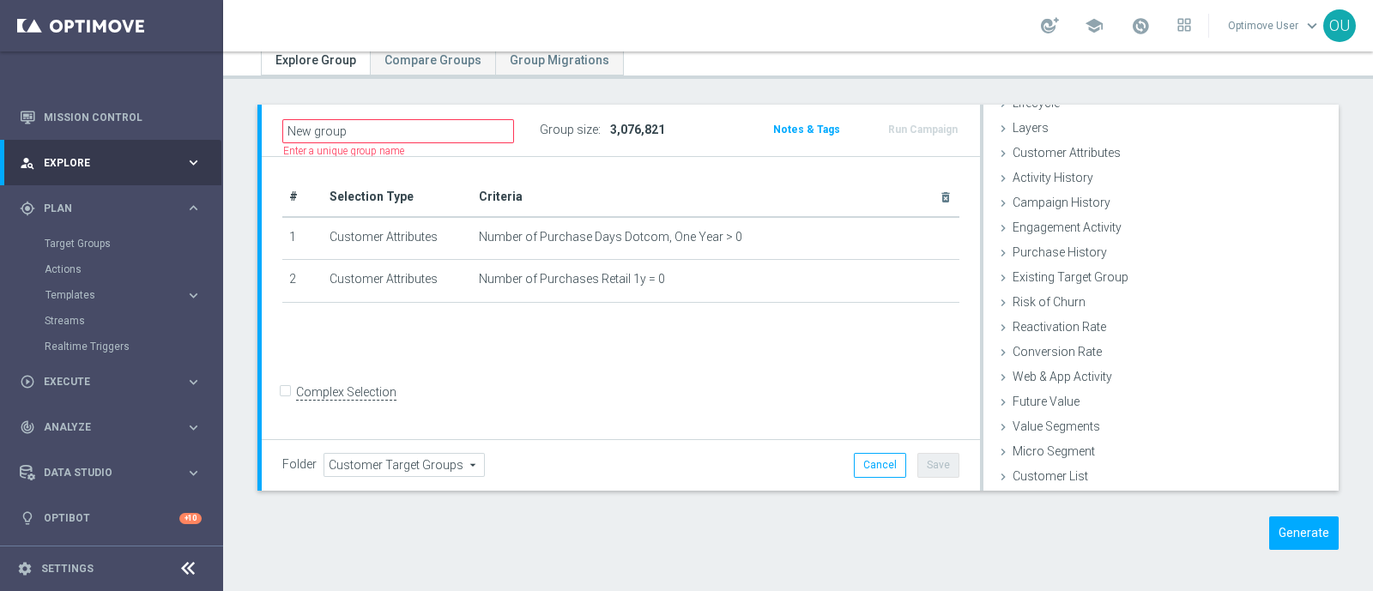
scroll to position [43, 0]
click at [90, 242] on link "Target Groups" at bounding box center [112, 245] width 134 height 14
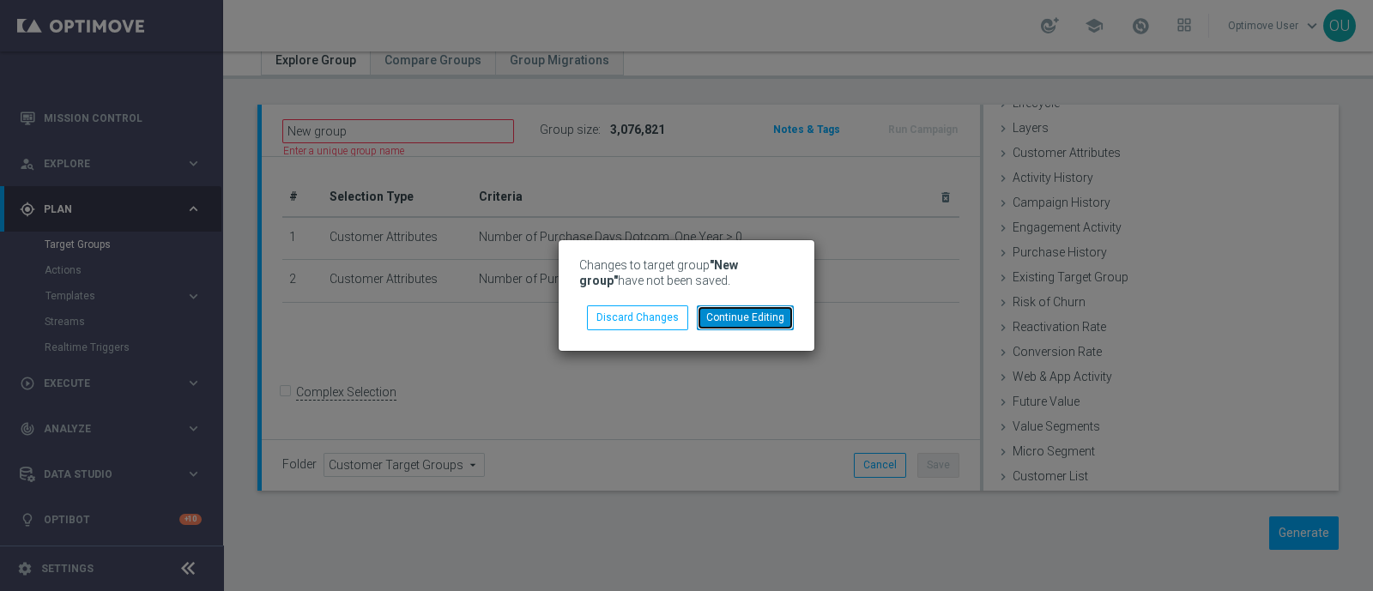
click at [777, 324] on button "Continue Editing" at bounding box center [745, 318] width 97 height 24
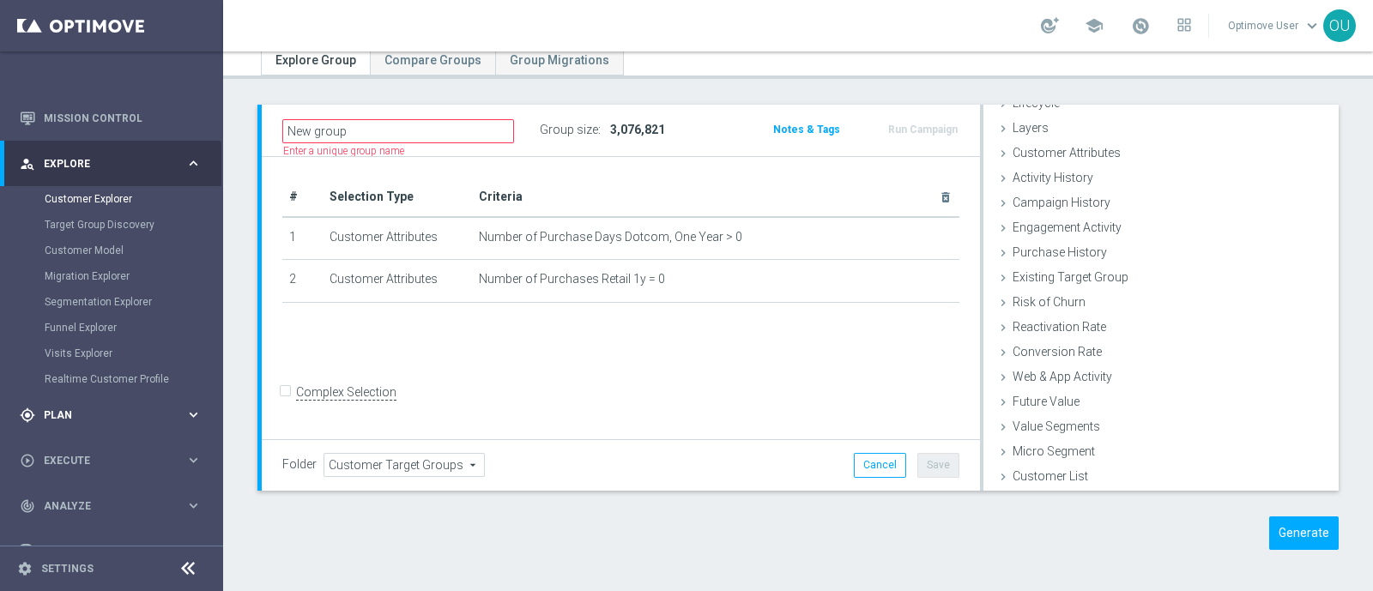
click at [69, 412] on span "Plan" at bounding box center [115, 415] width 142 height 10
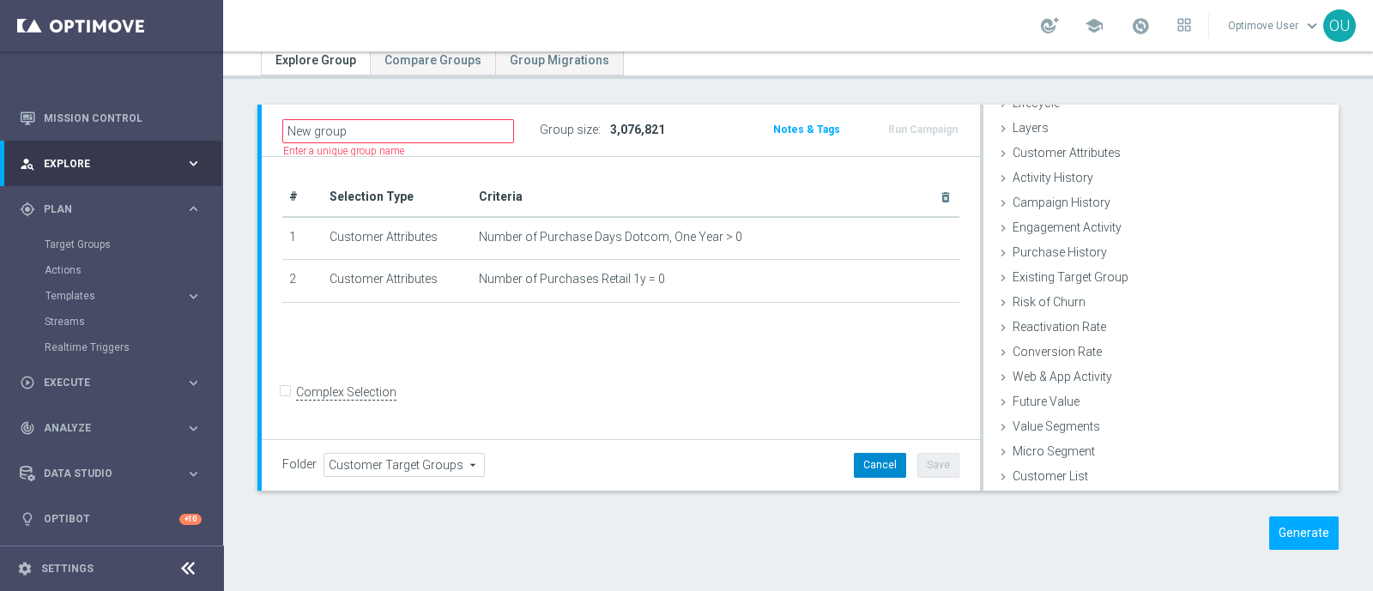
click at [870, 464] on button "Cancel" at bounding box center [880, 465] width 52 height 24
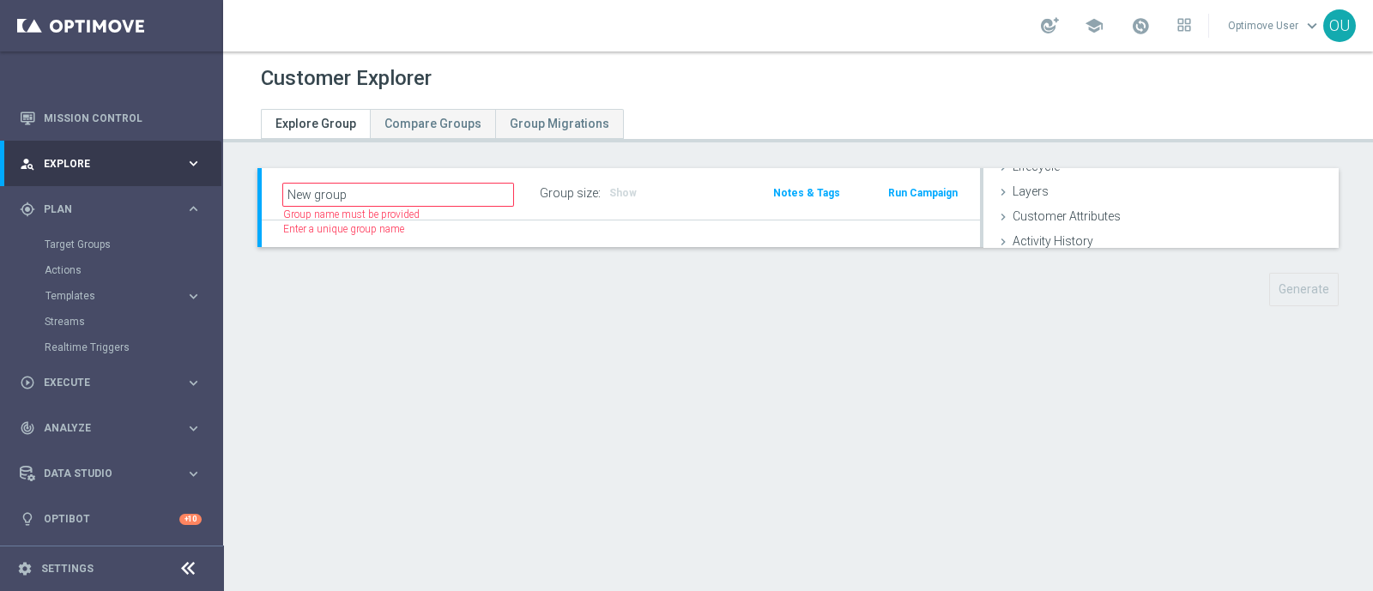
type input "Select"
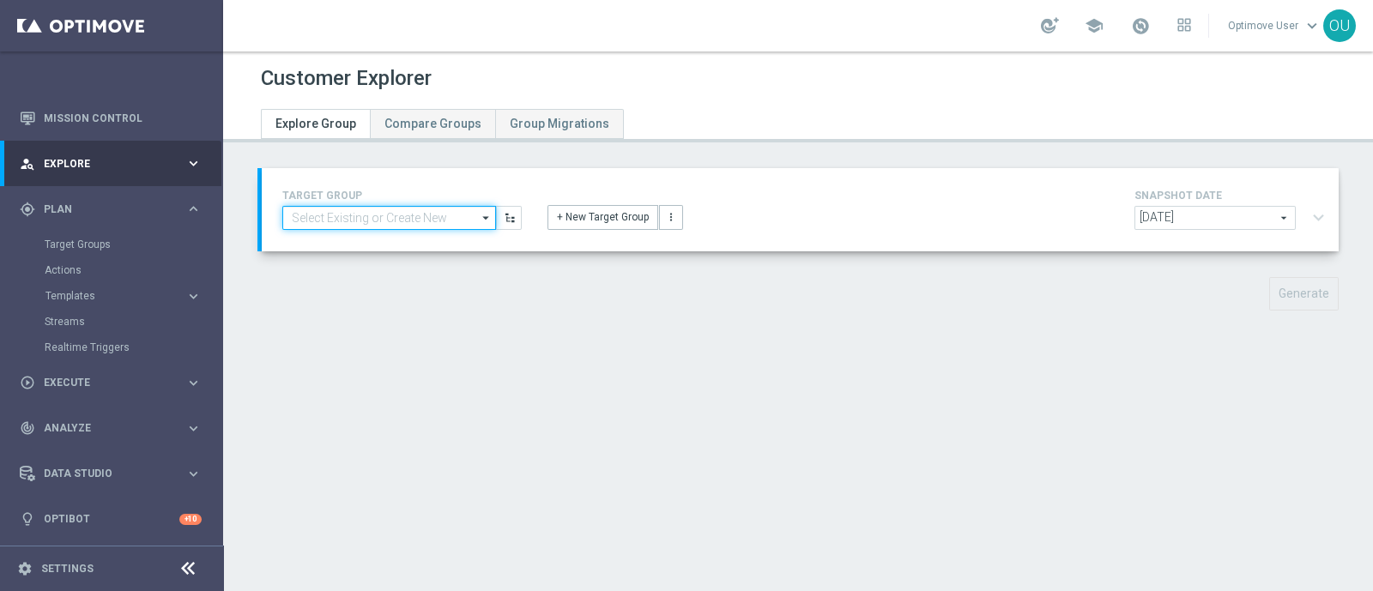
click at [468, 213] on input at bounding box center [389, 218] width 214 height 24
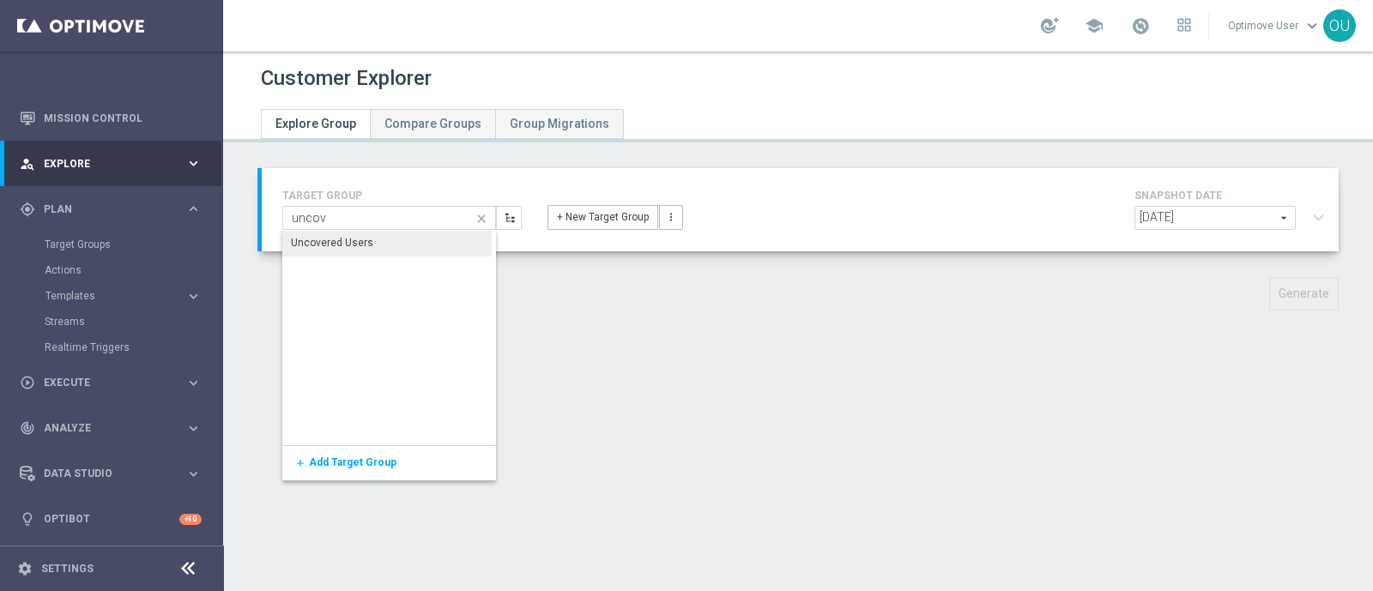
click at [395, 242] on div "Uncovered Users" at bounding box center [386, 243] width 209 height 24
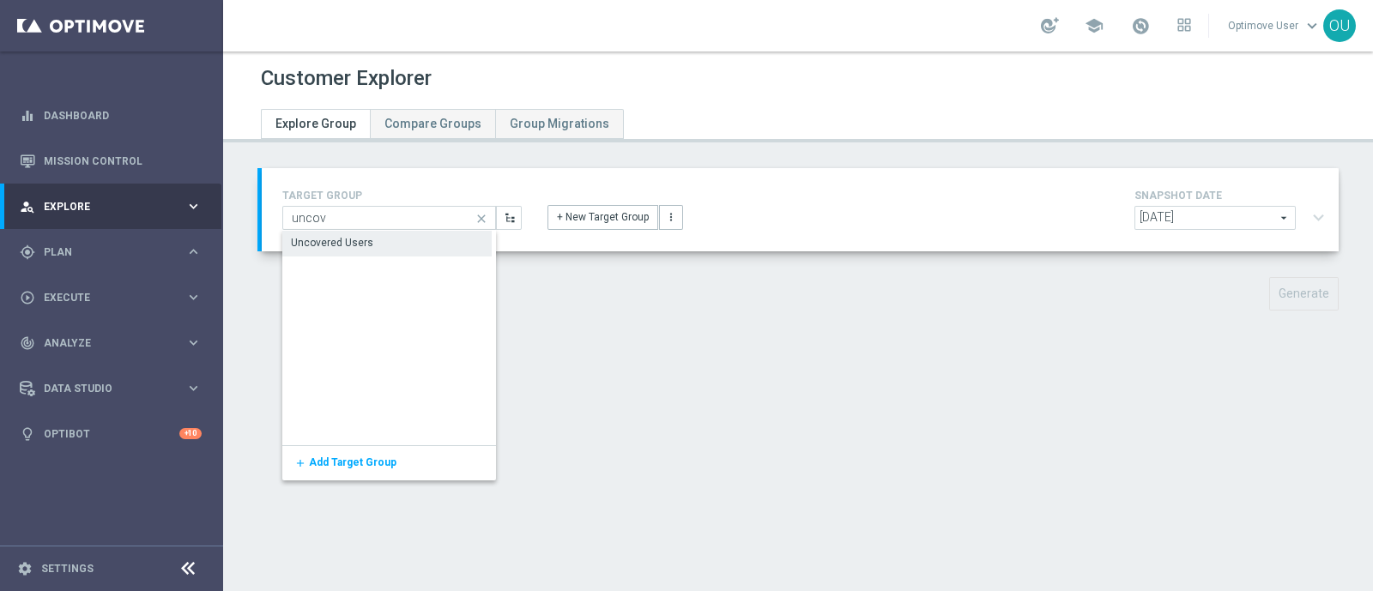
type input "Uncovered Users"
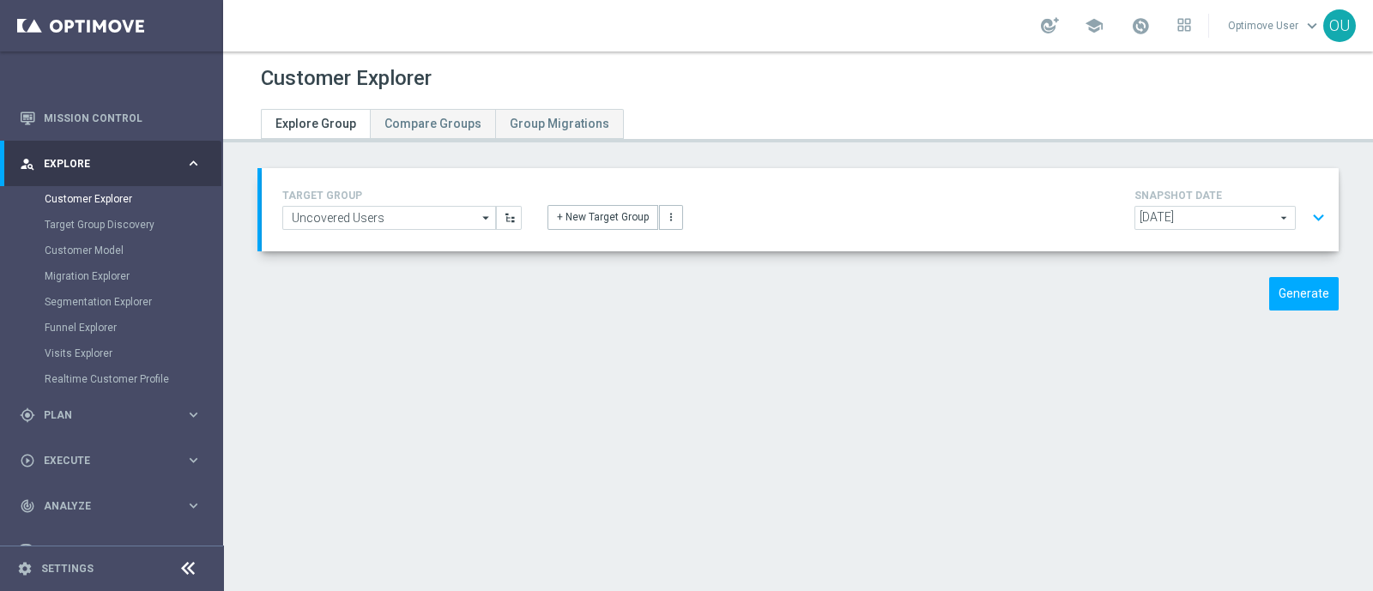
click at [1257, 219] on span "[DATE]" at bounding box center [1215, 218] width 160 height 22
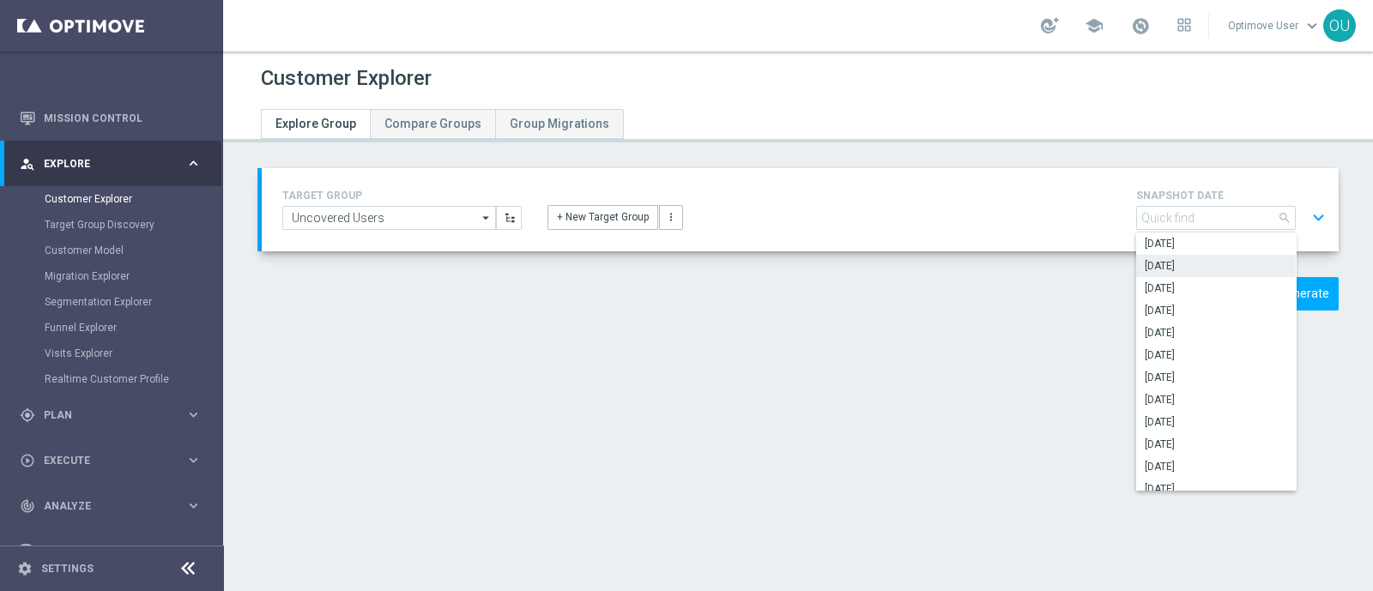
click at [1227, 261] on span "[DATE]" at bounding box center [1216, 266] width 142 height 14
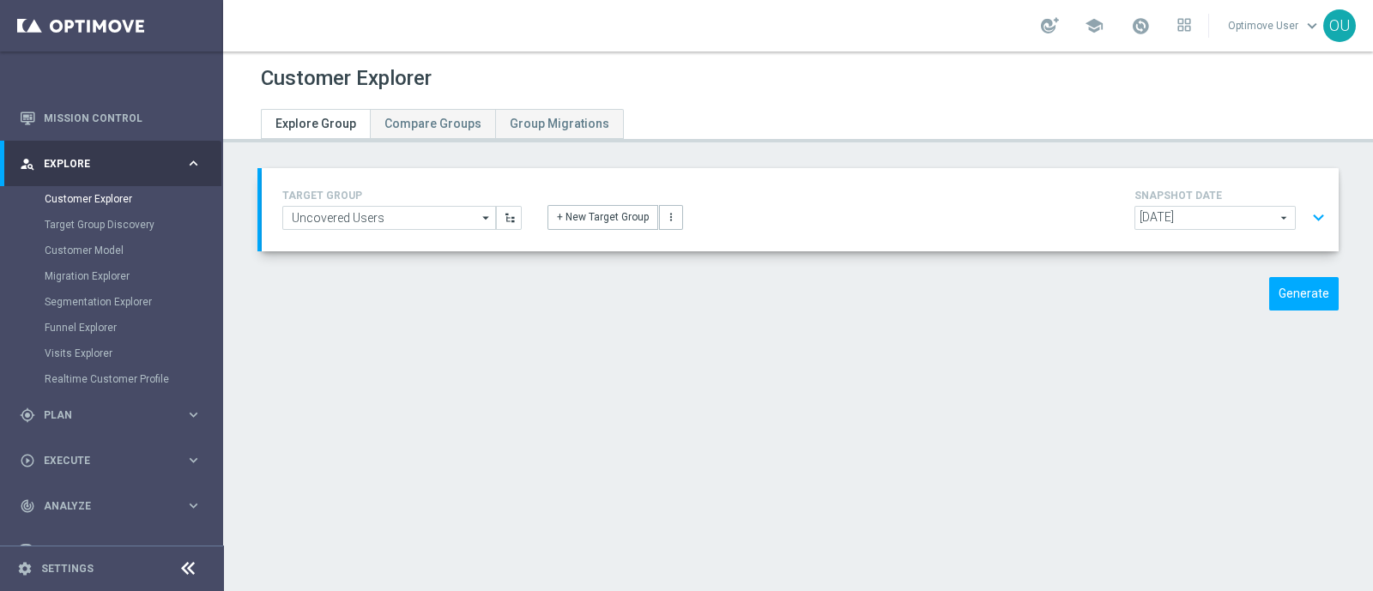
click at [1038, 212] on div "+ New Target Group more_vert" at bounding box center [800, 207] width 531 height 45
click at [1271, 221] on span "[DATE]" at bounding box center [1215, 218] width 160 height 22
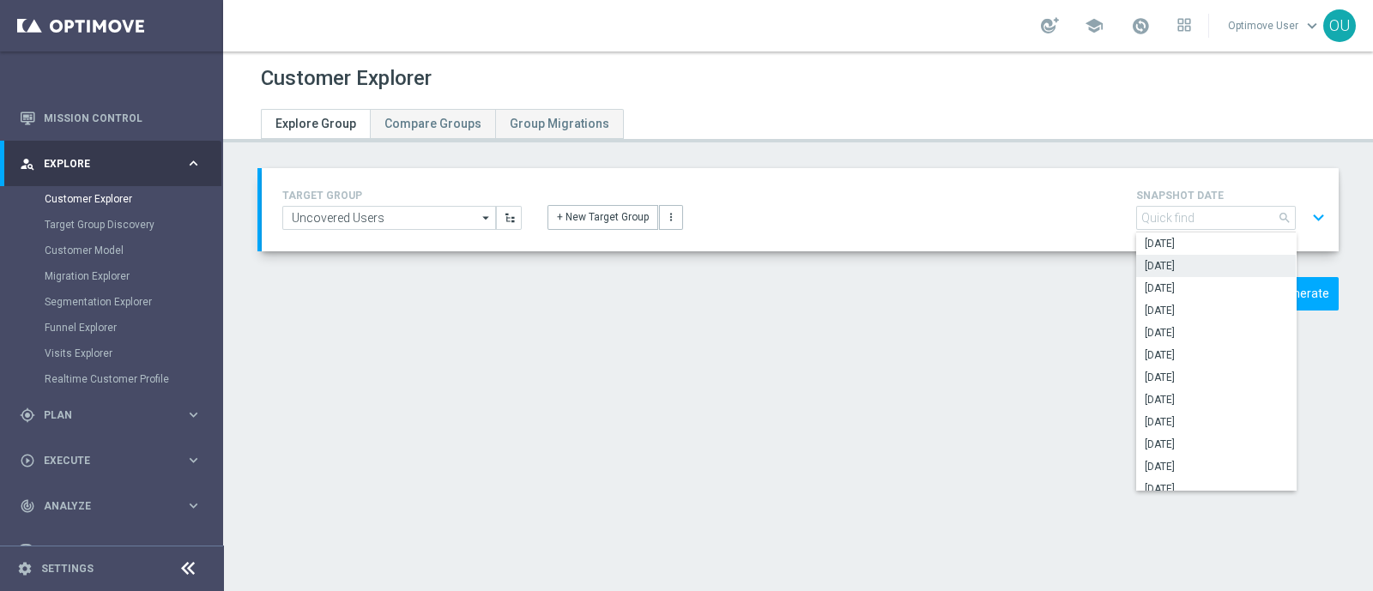
click at [1050, 235] on div "TARGET GROUP Uncovered Users Uncovered Users arrow_drop_down Show Selected 0 of…" at bounding box center [800, 209] width 1077 height 83
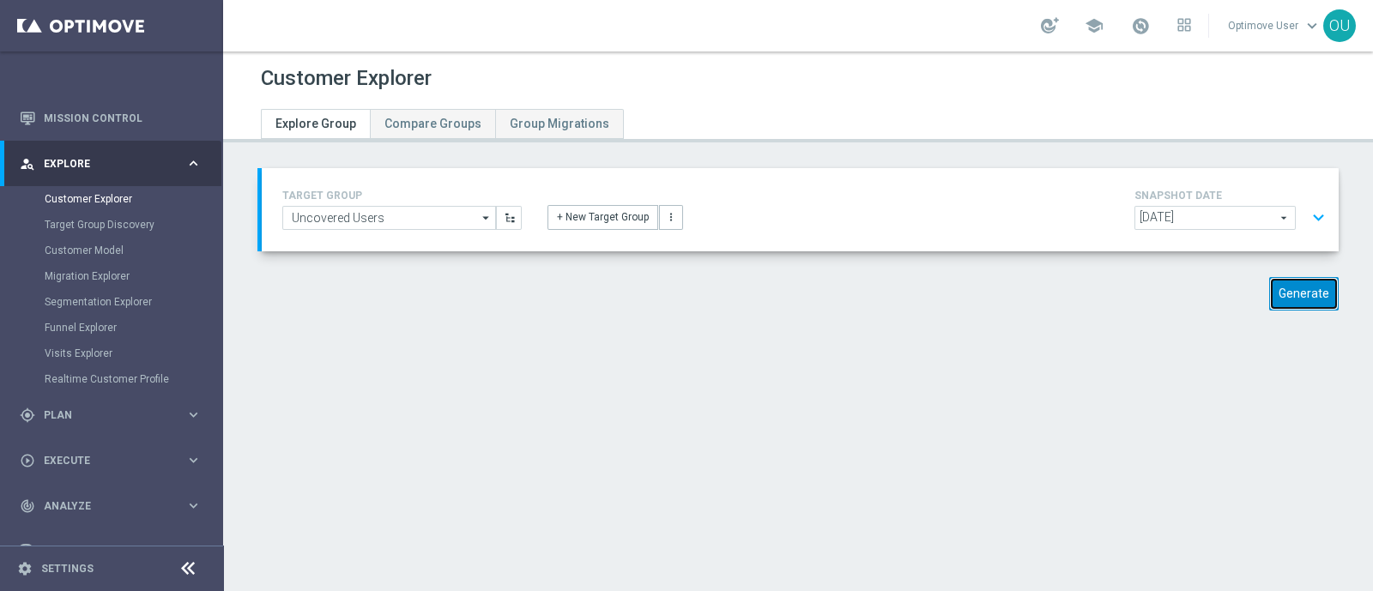
click at [1281, 284] on button "Generate" at bounding box center [1304, 293] width 70 height 33
click at [1306, 213] on button "expand_more" at bounding box center [1318, 218] width 25 height 33
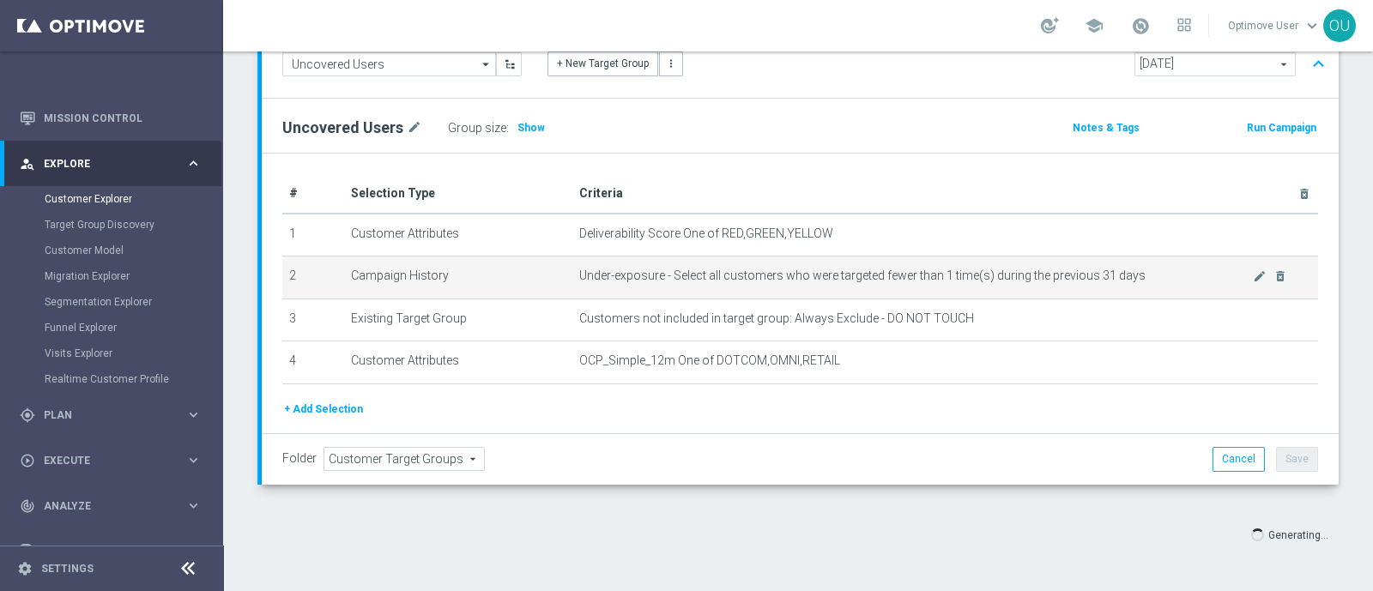
scroll to position [46, 0]
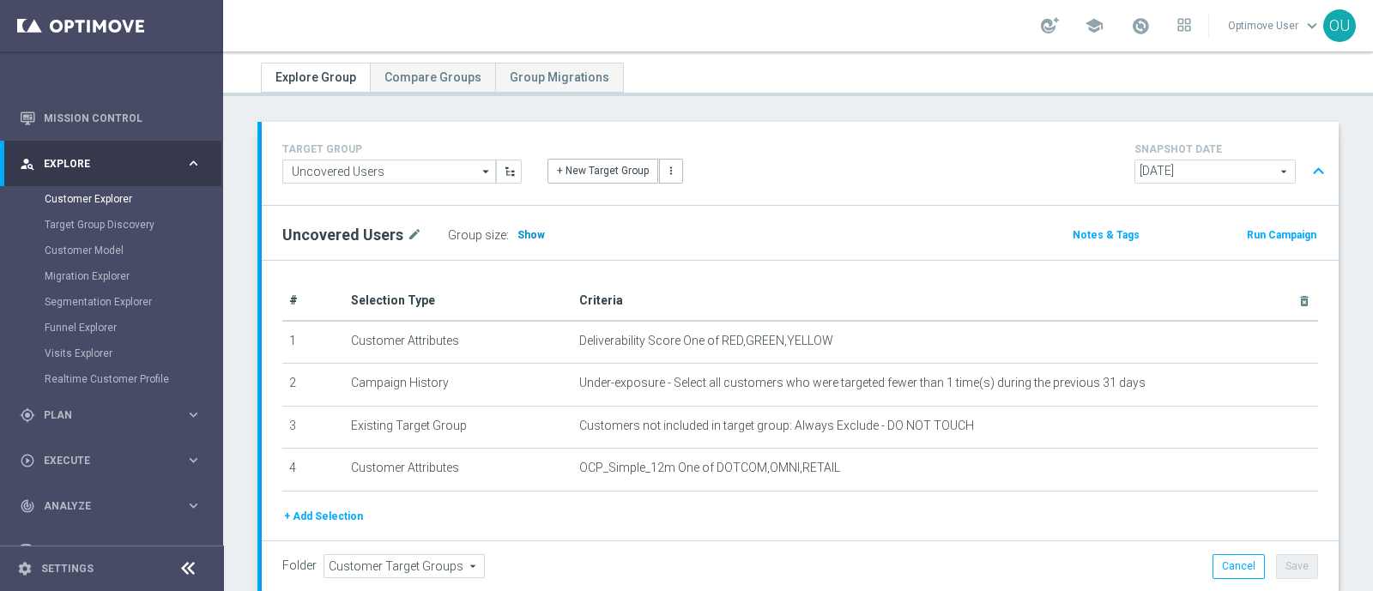
click at [517, 233] on span "Show" at bounding box center [530, 235] width 27 height 12
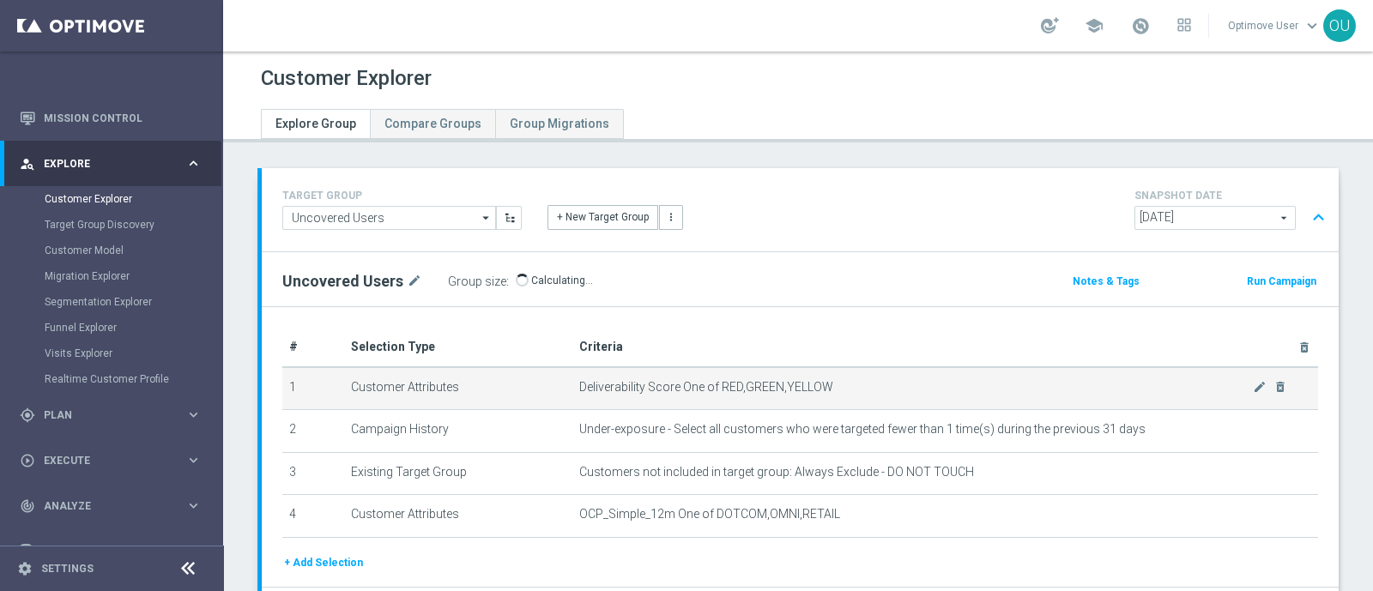
scroll to position [154, 0]
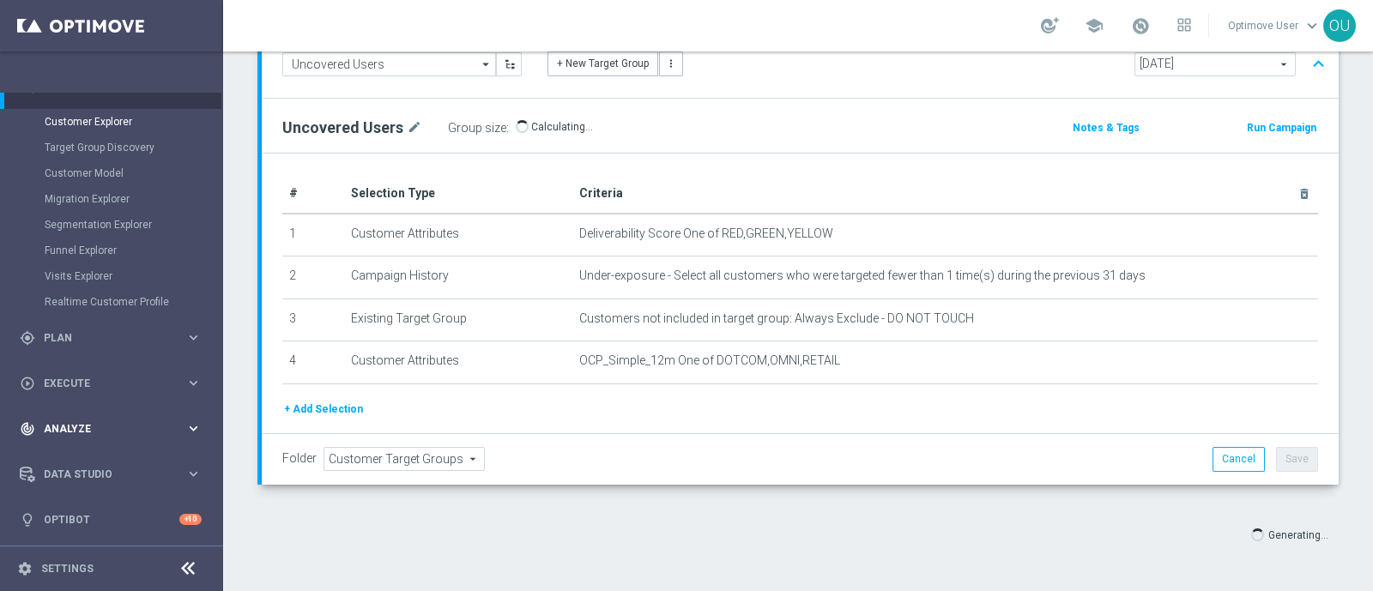
click at [88, 428] on span "Analyze" at bounding box center [115, 429] width 142 height 10
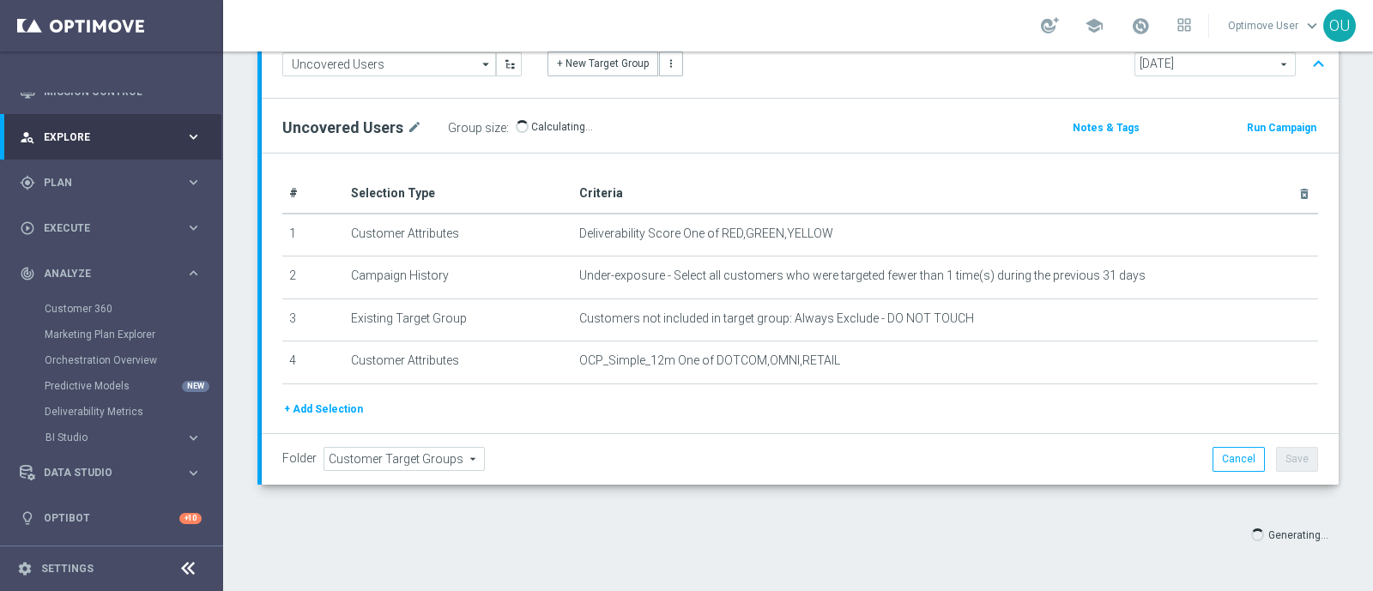
scroll to position [69, 0]
click at [72, 443] on button "BI Studio keyboard_arrow_right" at bounding box center [124, 439] width 158 height 14
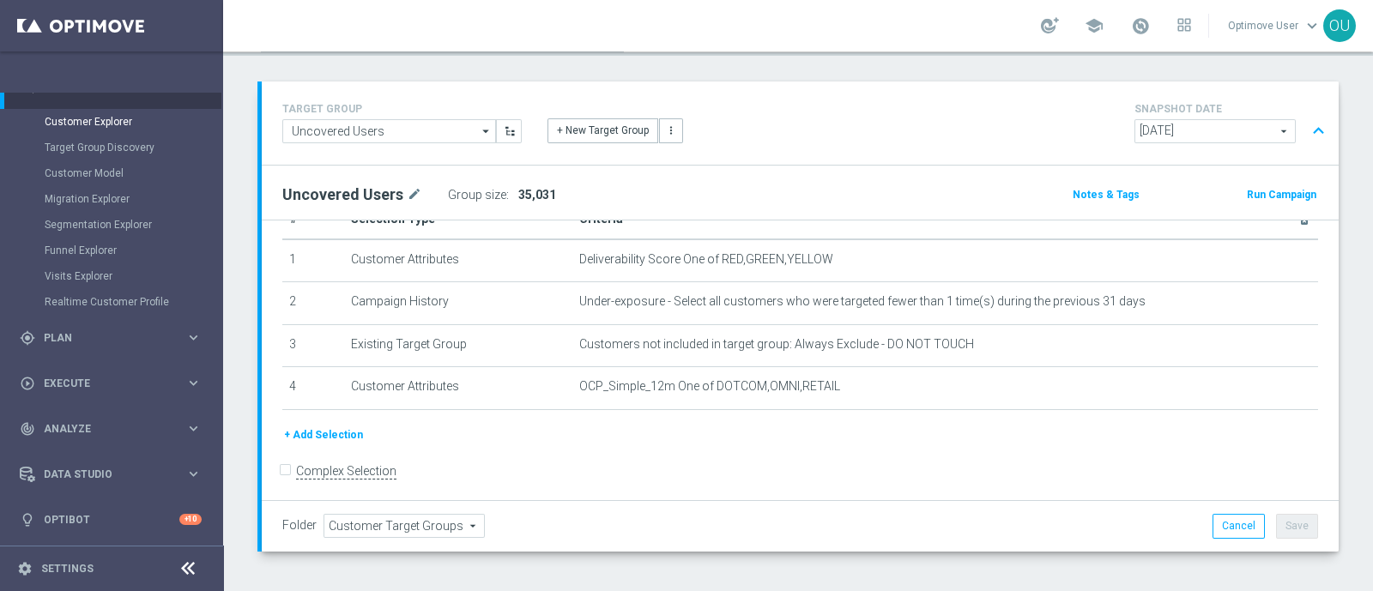
scroll to position [154, 0]
